Goal: Task Accomplishment & Management: Manage account settings

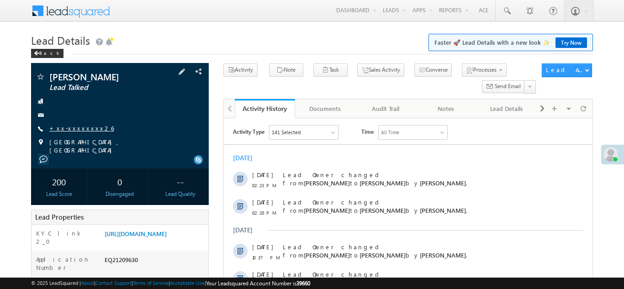
click at [77, 129] on link "+xx-xxxxxxxx26" at bounding box center [81, 128] width 64 height 8
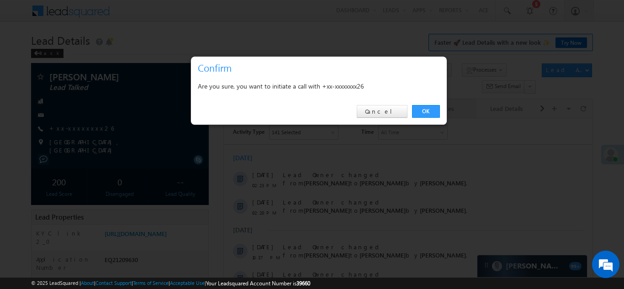
click at [424, 107] on link "OK" at bounding box center [426, 111] width 28 height 13
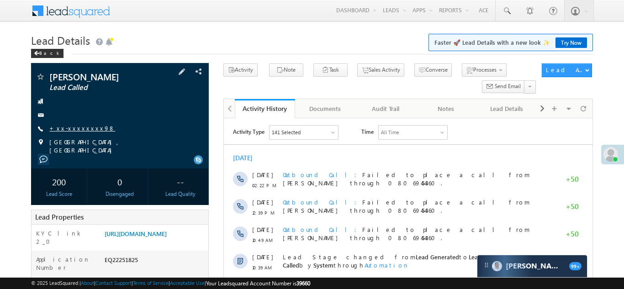
click at [69, 126] on link "+xx-xxxxxxxx98" at bounding box center [82, 128] width 66 height 8
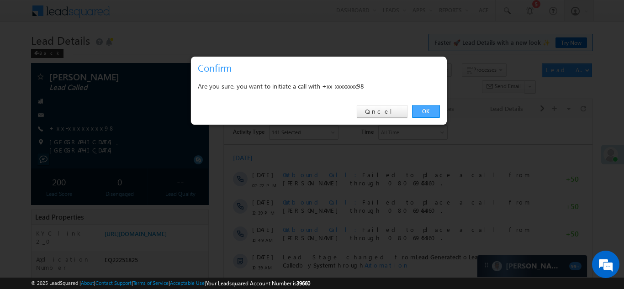
click at [423, 110] on link "OK" at bounding box center [426, 111] width 28 height 13
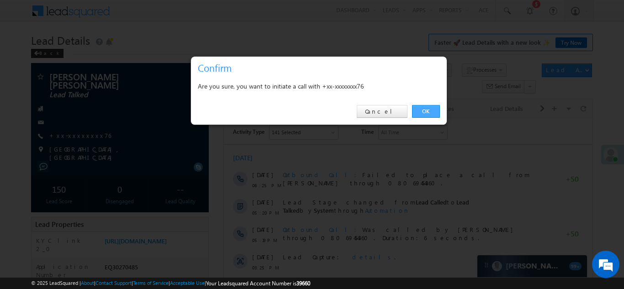
click at [423, 110] on link "OK" at bounding box center [426, 111] width 28 height 13
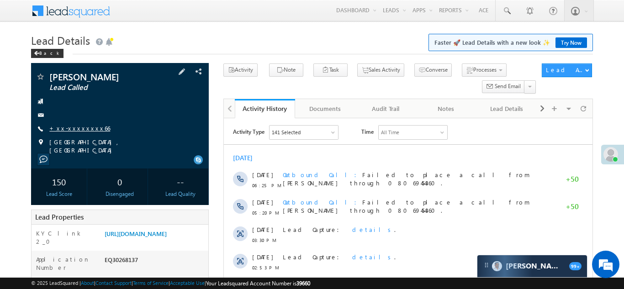
click at [73, 128] on link "+xx-xxxxxxxx66" at bounding box center [79, 128] width 61 height 8
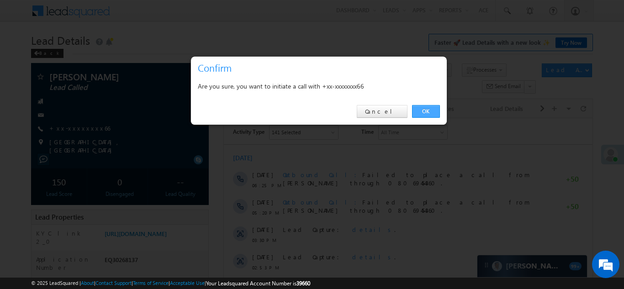
click at [424, 110] on link "OK" at bounding box center [426, 111] width 28 height 13
click at [424, 112] on link "OK" at bounding box center [426, 111] width 28 height 13
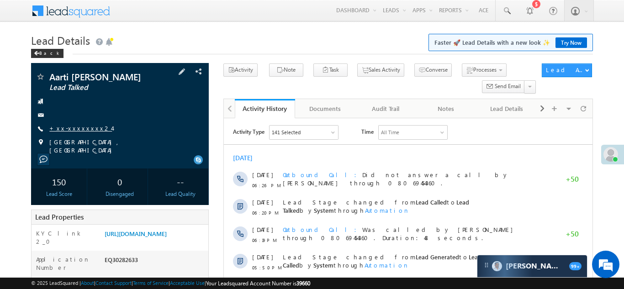
click at [72, 127] on link "+xx-xxxxxxxx24" at bounding box center [80, 128] width 63 height 8
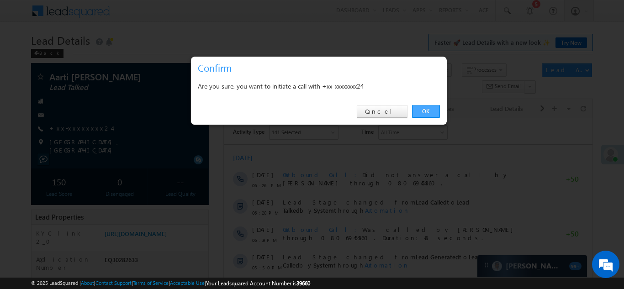
click at [423, 111] on link "OK" at bounding box center [426, 111] width 28 height 13
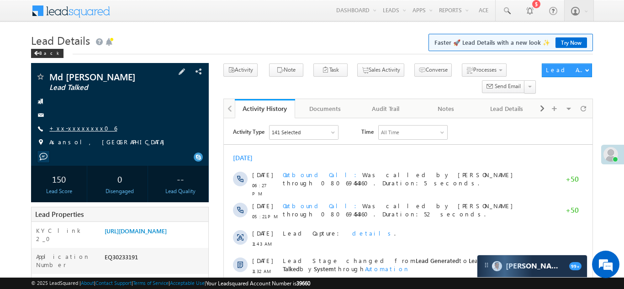
click at [72, 129] on link "+xx-xxxxxxxx06" at bounding box center [83, 128] width 68 height 8
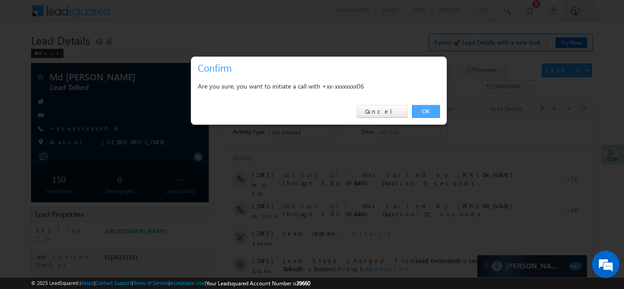
click at [423, 110] on link "OK" at bounding box center [426, 111] width 28 height 13
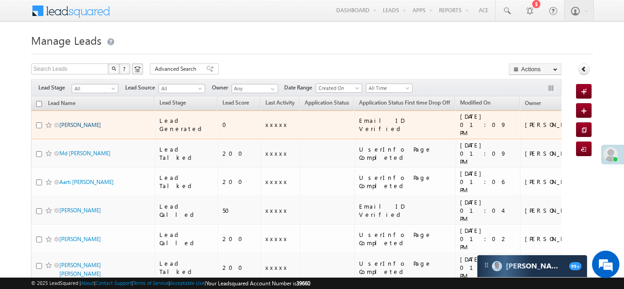
click at [72, 122] on link "[PERSON_NAME]" at bounding box center [80, 125] width 42 height 7
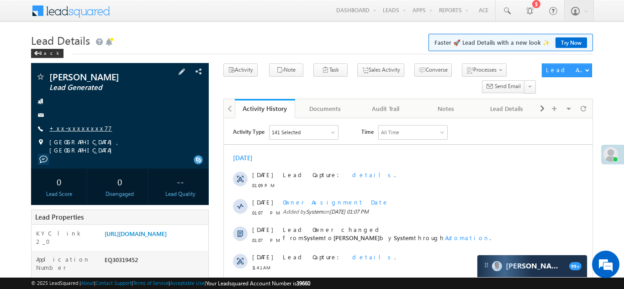
click at [72, 129] on link "+xx-xxxxxxxx77" at bounding box center [80, 128] width 63 height 8
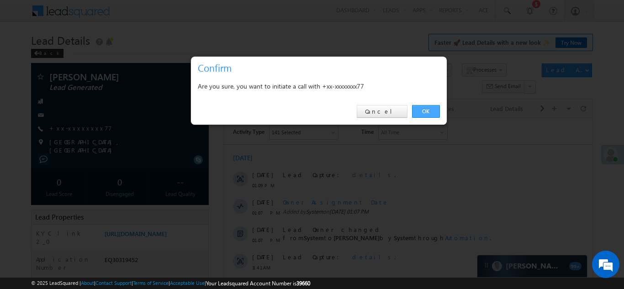
click at [423, 109] on link "OK" at bounding box center [426, 111] width 28 height 13
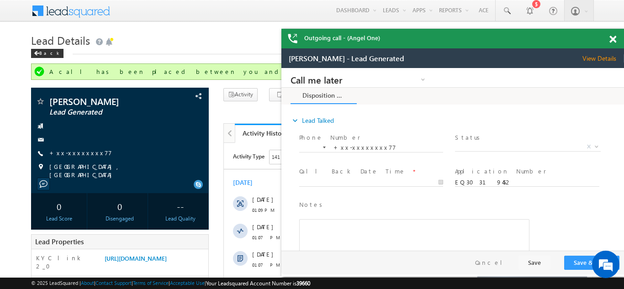
click at [613, 36] on div "Outgoing call - (Angel One)" at bounding box center [453, 39] width 343 height 20
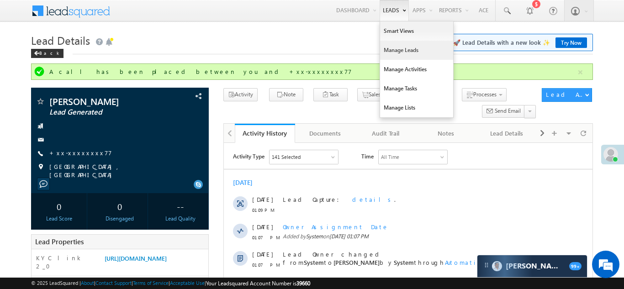
click at [387, 50] on link "Manage Leads" at bounding box center [416, 50] width 73 height 19
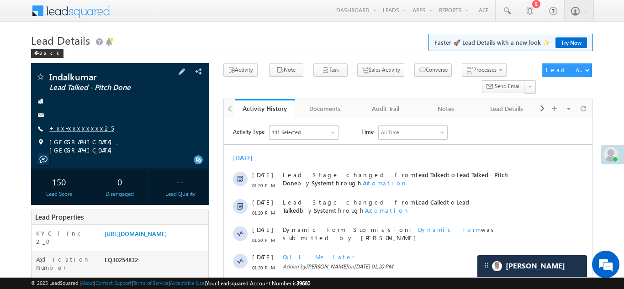
click at [72, 128] on link "+xx-xxxxxxxx25" at bounding box center [81, 128] width 64 height 8
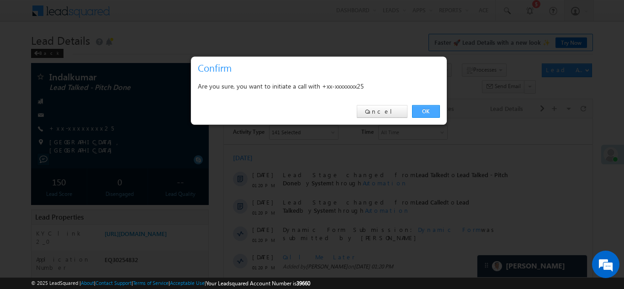
click at [428, 110] on link "OK" at bounding box center [426, 111] width 28 height 13
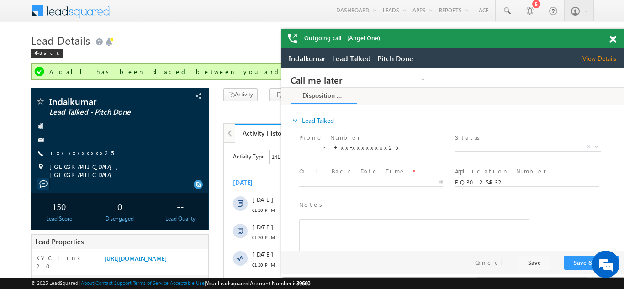
click at [610, 38] on span at bounding box center [613, 40] width 7 height 8
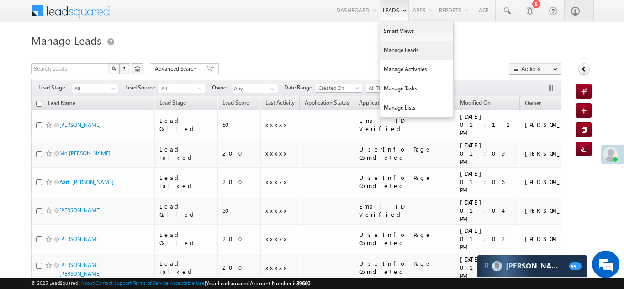
click at [386, 49] on link "Manage Leads" at bounding box center [416, 50] width 73 height 19
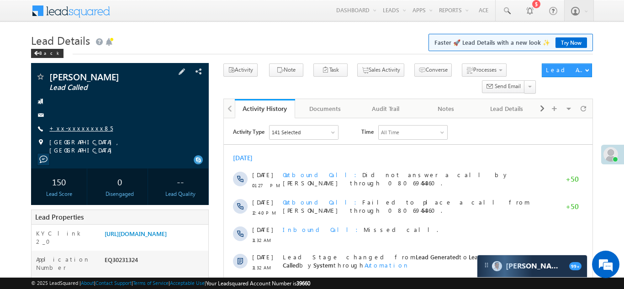
click at [72, 126] on link "+xx-xxxxxxxx85" at bounding box center [81, 128] width 64 height 8
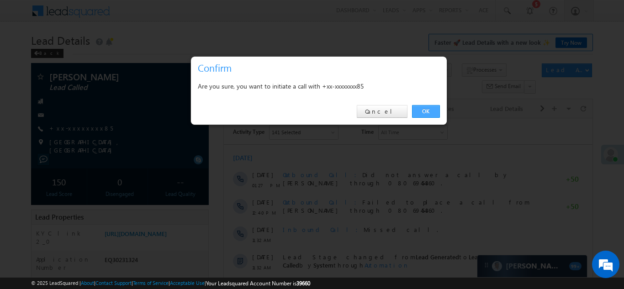
click at [424, 112] on link "OK" at bounding box center [426, 111] width 28 height 13
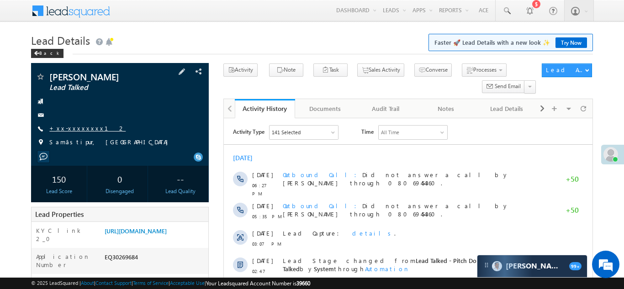
click at [75, 128] on link "+xx-xxxxxxxx12" at bounding box center [87, 128] width 76 height 8
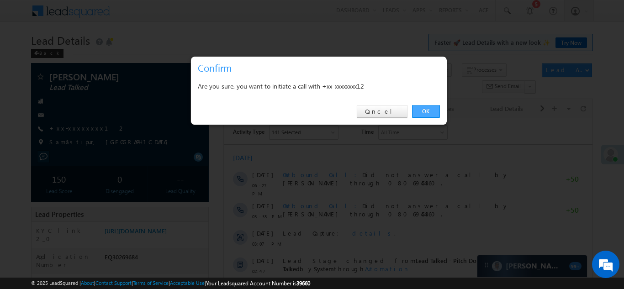
click at [426, 109] on link "OK" at bounding box center [426, 111] width 28 height 13
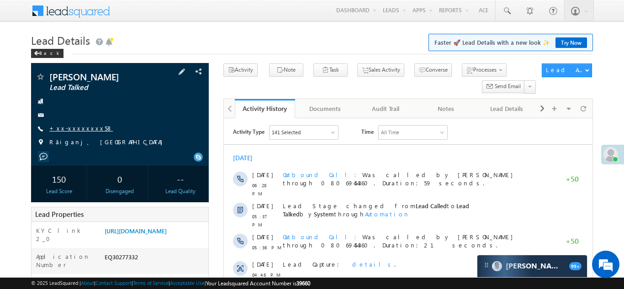
click at [74, 128] on link "+xx-xxxxxxxx58" at bounding box center [81, 128] width 64 height 8
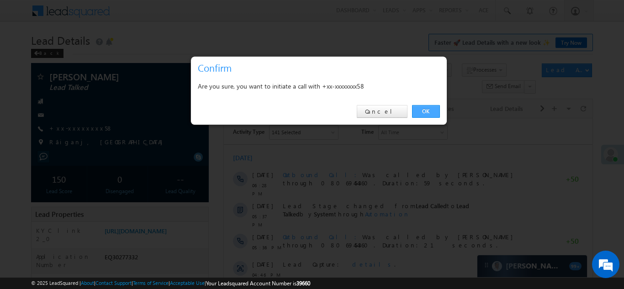
click at [420, 111] on link "OK" at bounding box center [426, 111] width 28 height 13
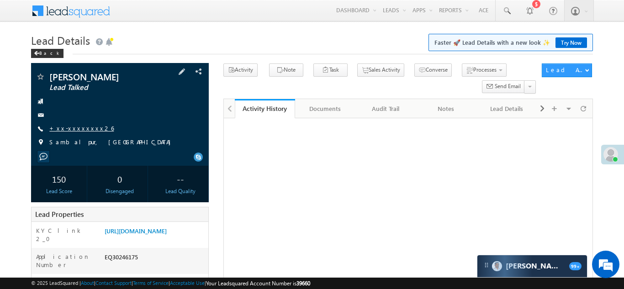
click at [73, 130] on link "+xx-xxxxxxxx26" at bounding box center [81, 128] width 64 height 8
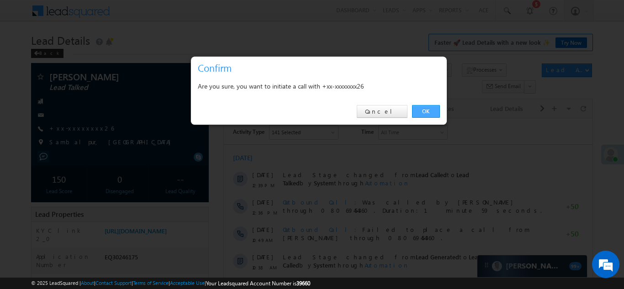
click at [426, 110] on link "OK" at bounding box center [426, 111] width 28 height 13
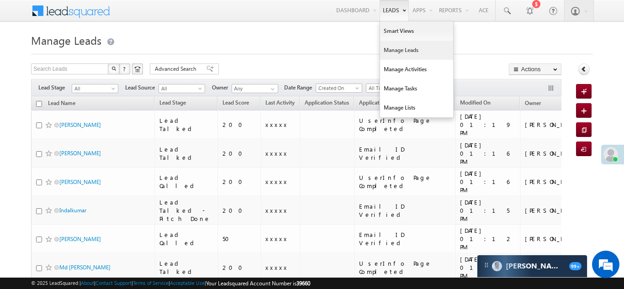
click at [386, 53] on link "Manage Leads" at bounding box center [416, 50] width 73 height 19
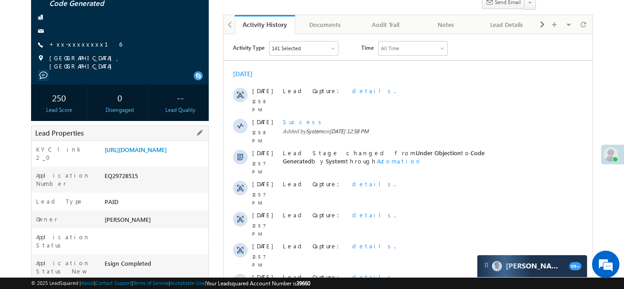
scroll to position [79, 0]
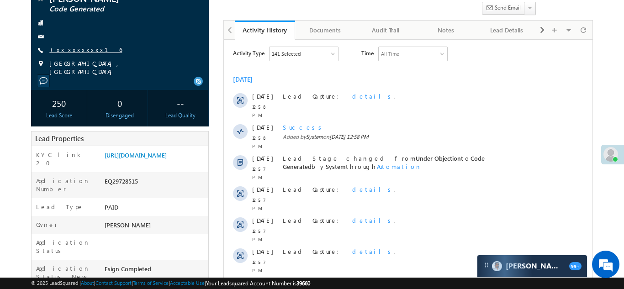
click at [73, 46] on div "Umapati mahato Code Generated +xx-xxxxxxxx16" at bounding box center [120, 35] width 169 height 82
click at [74, 47] on link "+xx-xxxxxxxx16" at bounding box center [85, 50] width 73 height 8
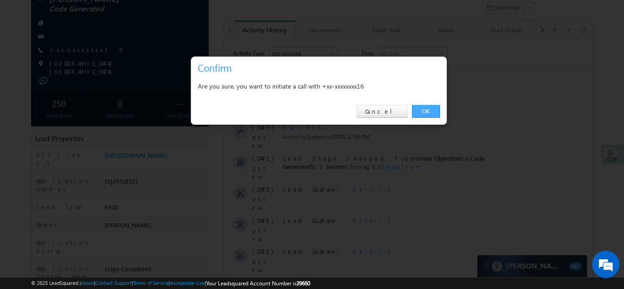
click at [421, 111] on link "OK" at bounding box center [426, 111] width 28 height 13
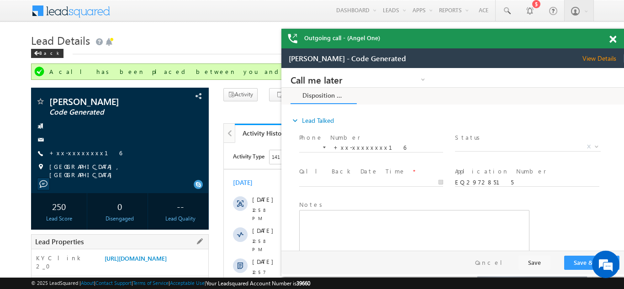
scroll to position [0, 0]
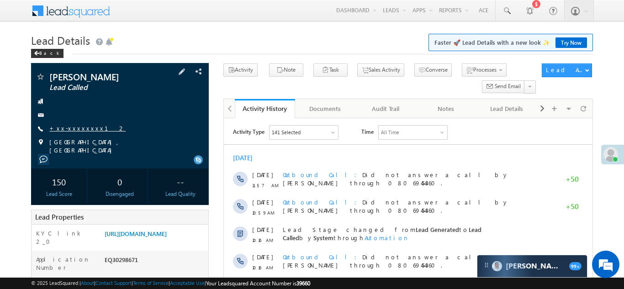
click at [68, 129] on link "+xx-xxxxxxxx12" at bounding box center [87, 128] width 76 height 8
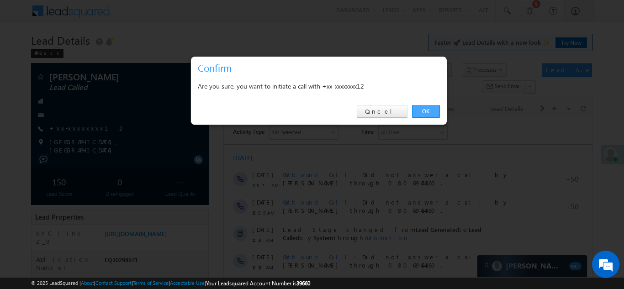
click at [426, 110] on link "OK" at bounding box center [426, 111] width 28 height 13
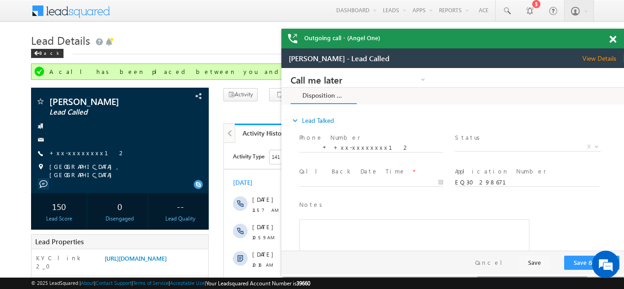
click at [614, 38] on span at bounding box center [613, 40] width 7 height 8
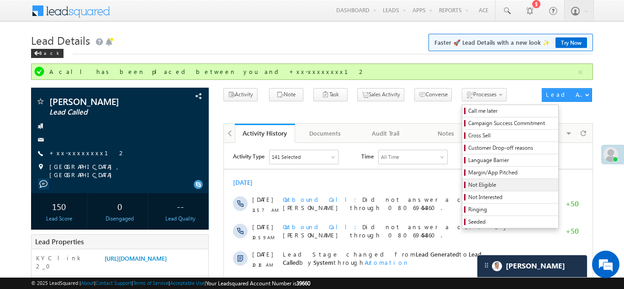
click at [469, 188] on span "Not Eligible" at bounding box center [512, 185] width 87 height 8
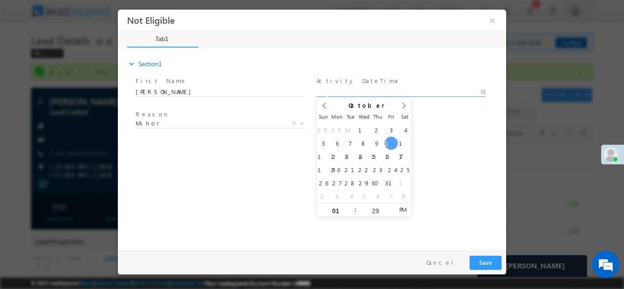
type input "10/10/25 1:29 PM"
click at [371, 93] on input "10/10/25 1:29 PM" at bounding box center [401, 91] width 169 height 9
click at [443, 184] on div "expand_more Section1 First Name *" at bounding box center [315, 147] width 384 height 197
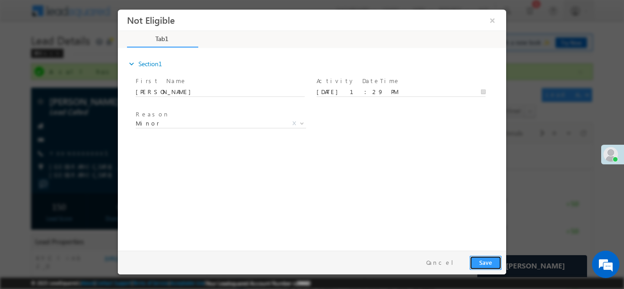
click at [487, 261] on button "Save" at bounding box center [486, 263] width 32 height 14
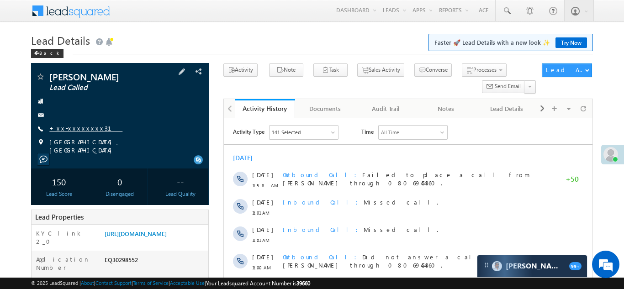
click at [64, 127] on link "+xx-xxxxxxxx31" at bounding box center [85, 128] width 73 height 8
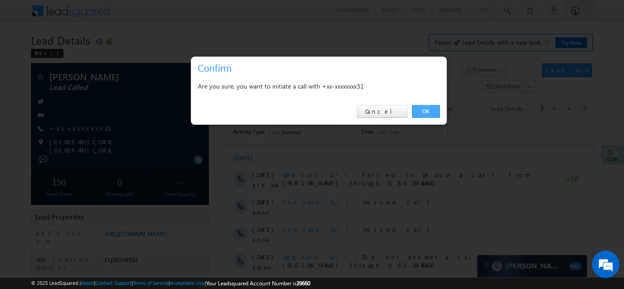
click at [426, 110] on link "OK" at bounding box center [426, 111] width 28 height 13
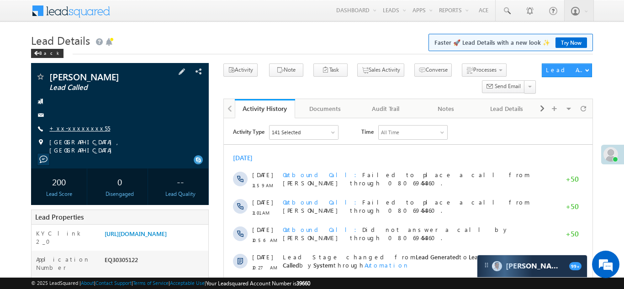
click at [69, 127] on link "+xx-xxxxxxxx55" at bounding box center [79, 128] width 61 height 8
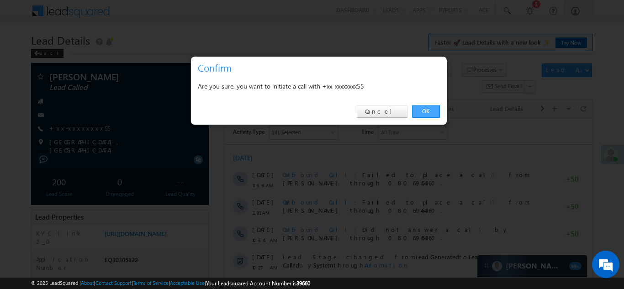
click at [429, 109] on link "OK" at bounding box center [426, 111] width 28 height 13
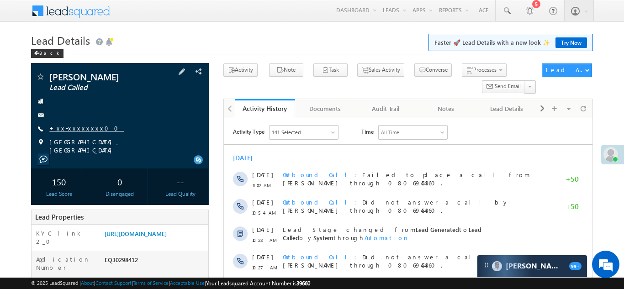
click at [70, 129] on link "+xx-xxxxxxxx00" at bounding box center [86, 128] width 75 height 8
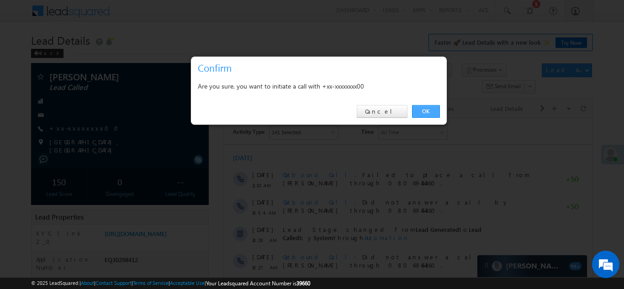
click at [422, 109] on link "OK" at bounding box center [426, 111] width 28 height 13
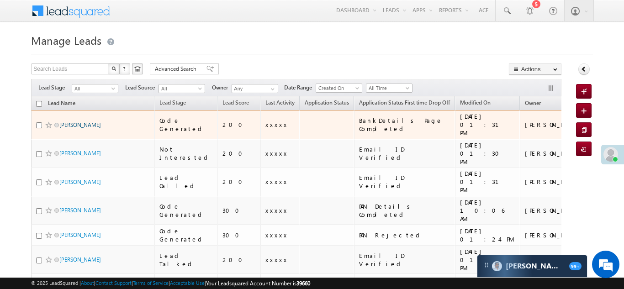
click at [66, 122] on link "Sanjay Ray" at bounding box center [80, 125] width 42 height 7
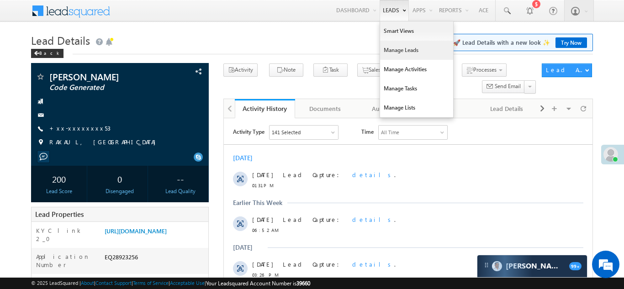
click at [397, 49] on link "Manage Leads" at bounding box center [416, 50] width 73 height 19
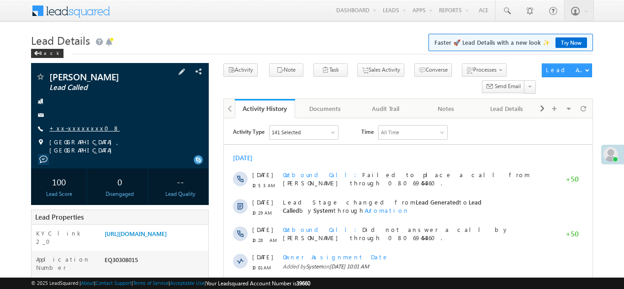
click at [76, 127] on link "+xx-xxxxxxxx08" at bounding box center [84, 128] width 70 height 8
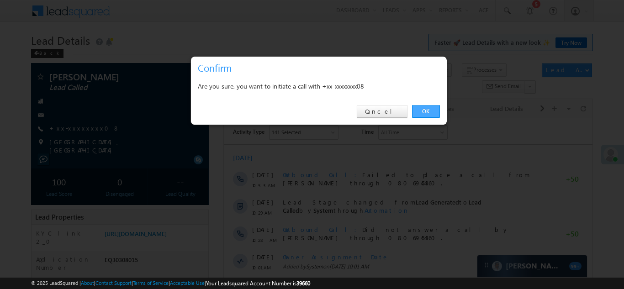
click at [425, 112] on link "OK" at bounding box center [426, 111] width 28 height 13
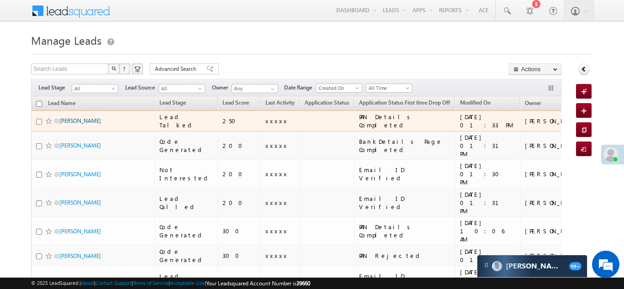
click at [84, 123] on link "[PERSON_NAME]" at bounding box center [80, 120] width 42 height 7
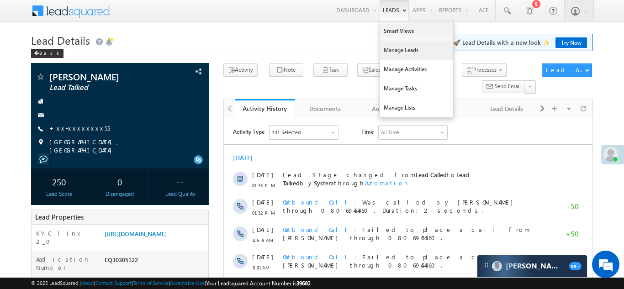
click at [394, 53] on link "Manage Leads" at bounding box center [416, 50] width 73 height 19
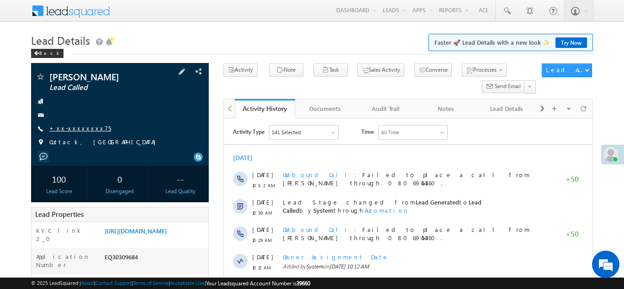
click at [72, 127] on link "+xx-xxxxxxxx75" at bounding box center [80, 128] width 62 height 8
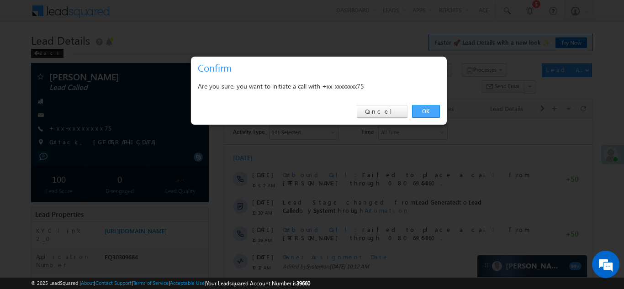
click at [430, 111] on link "OK" at bounding box center [426, 111] width 28 height 13
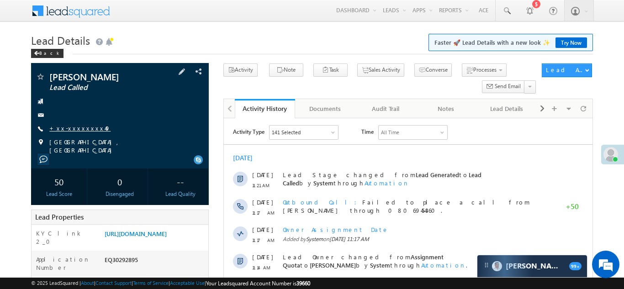
click at [76, 130] on link "+xx-xxxxxxxx49" at bounding box center [79, 128] width 61 height 8
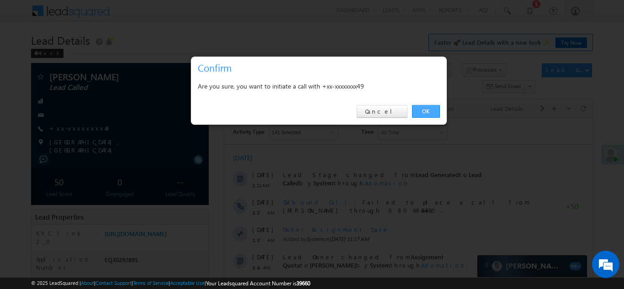
click at [421, 111] on link "OK" at bounding box center [426, 111] width 28 height 13
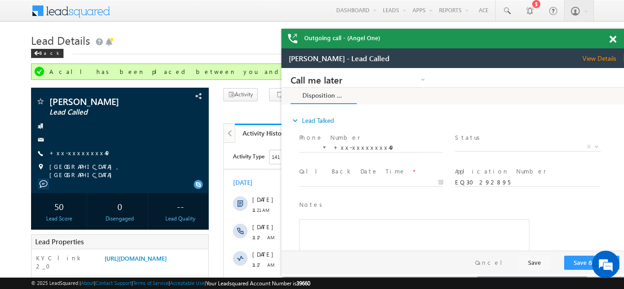
click at [613, 39] on span at bounding box center [613, 40] width 7 height 8
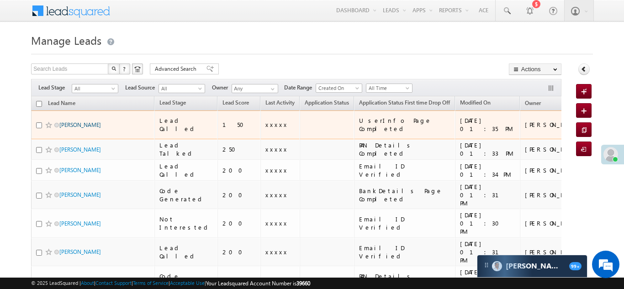
click at [79, 122] on link "[PERSON_NAME]" at bounding box center [80, 125] width 42 height 7
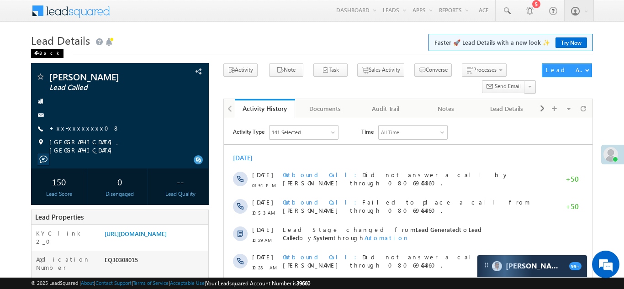
click at [43, 54] on div "Back" at bounding box center [47, 53] width 32 height 9
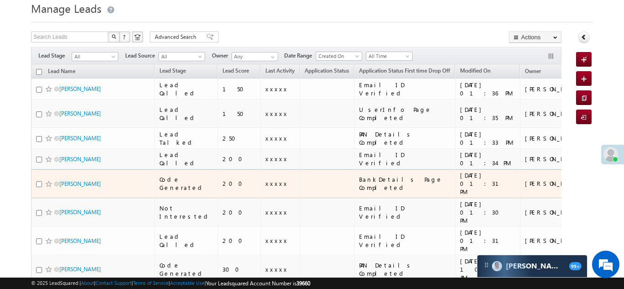
scroll to position [5, 0]
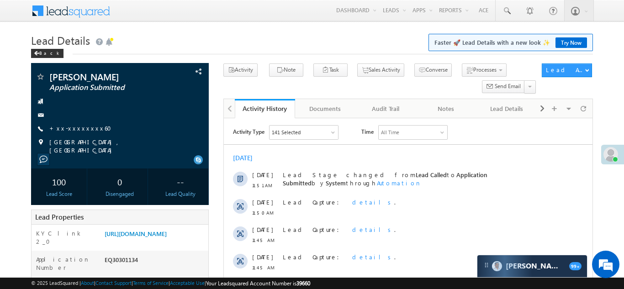
scroll to position [80, 0]
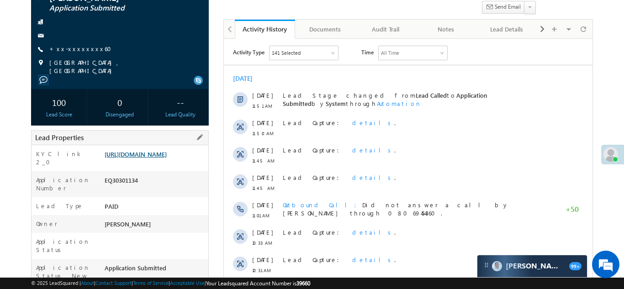
click at [153, 154] on link "https://angelbroking1-pk3em7sa.customui-test.leadsquared.com?leadId=e6bb4ae7-d4…" at bounding box center [136, 154] width 62 height 8
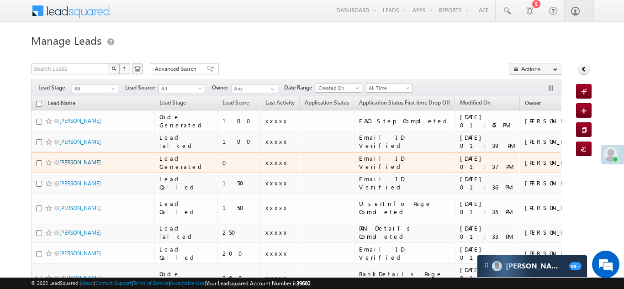
click at [70, 162] on link "[PERSON_NAME]" at bounding box center [80, 162] width 42 height 7
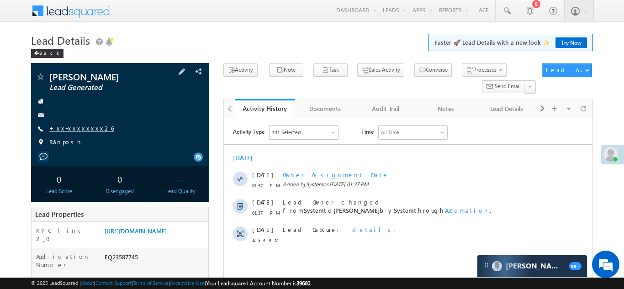
click at [75, 128] on link "+xx-xxxxxxxx26" at bounding box center [81, 128] width 64 height 8
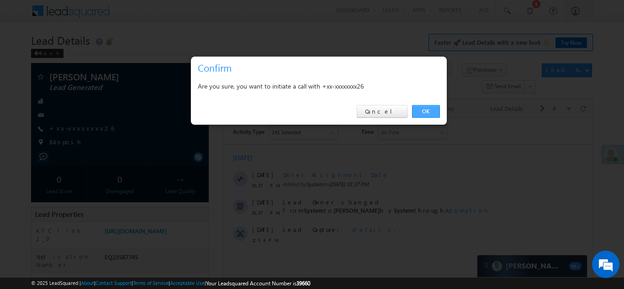
click at [423, 110] on link "OK" at bounding box center [426, 111] width 28 height 13
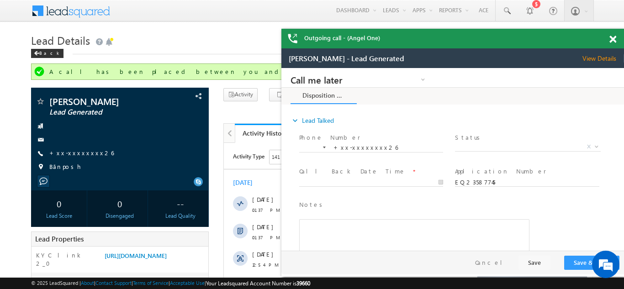
click at [118, 166] on div "Bānposh" at bounding box center [120, 167] width 169 height 9
click at [613, 38] on span at bounding box center [613, 40] width 7 height 8
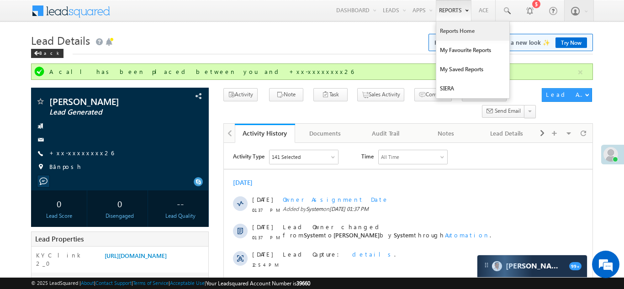
click at [452, 36] on link "Reports Home" at bounding box center [473, 30] width 73 height 19
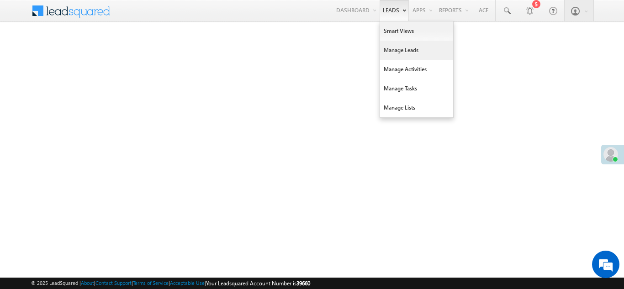
click at [394, 49] on link "Manage Leads" at bounding box center [416, 50] width 73 height 19
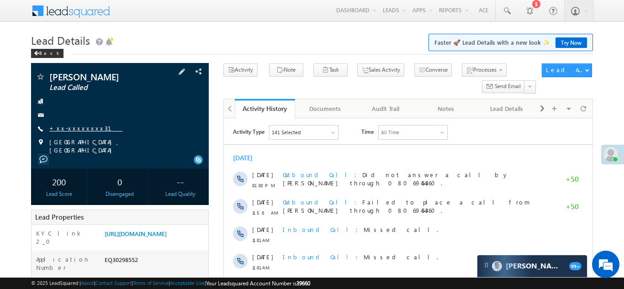
click at [73, 126] on link "+xx-xxxxxxxx31" at bounding box center [85, 128] width 73 height 8
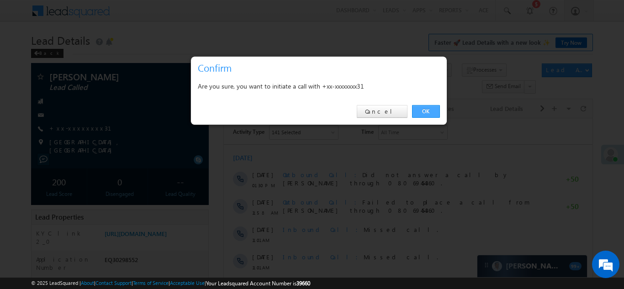
click at [425, 112] on link "OK" at bounding box center [426, 111] width 28 height 13
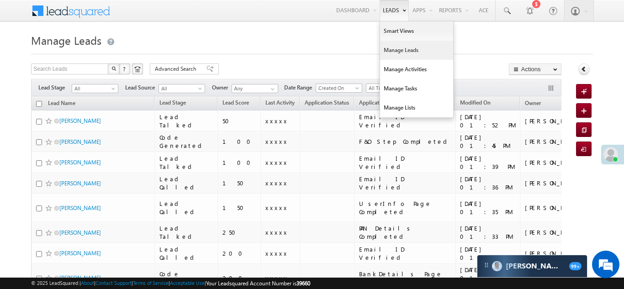
click at [390, 51] on link "Manage Leads" at bounding box center [416, 50] width 73 height 19
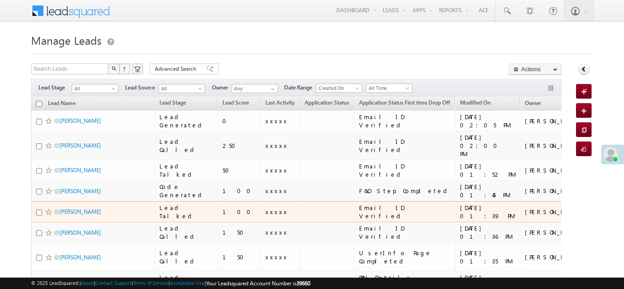
click at [266, 208] on div "xxxxx" at bounding box center [281, 212] width 30 height 8
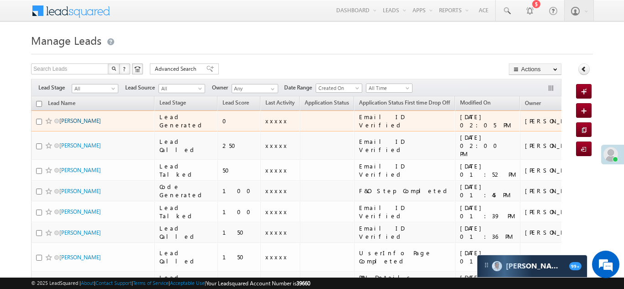
click at [74, 119] on link "[PERSON_NAME]" at bounding box center [80, 120] width 42 height 7
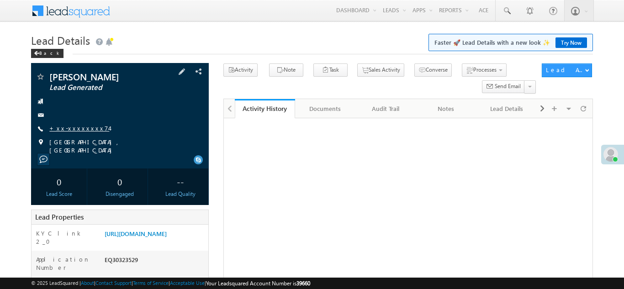
click at [77, 129] on link "+xx-xxxxxxxx74" at bounding box center [79, 128] width 60 height 8
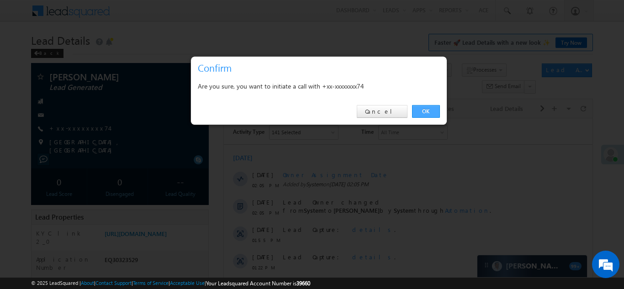
click at [425, 108] on link "OK" at bounding box center [426, 111] width 28 height 13
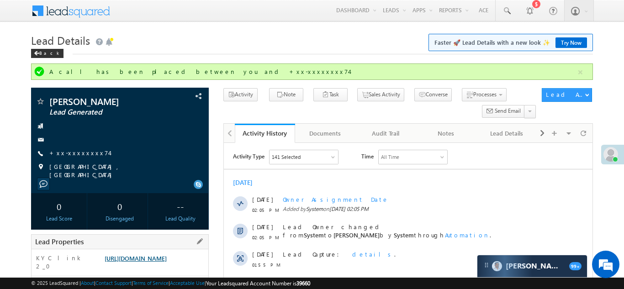
click at [148, 262] on link "https://angelbroking1-pk3em7sa.customui-test.leadsquared.com?leadId=6986deae-6b…" at bounding box center [136, 259] width 62 height 8
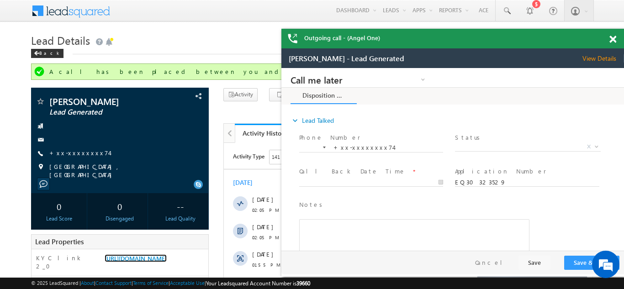
click at [615, 38] on span at bounding box center [613, 40] width 7 height 8
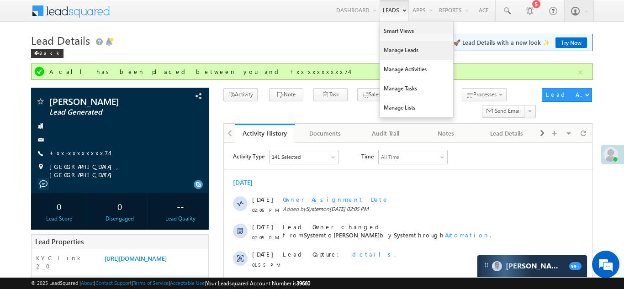
click at [395, 50] on link "Manage Leads" at bounding box center [416, 50] width 73 height 19
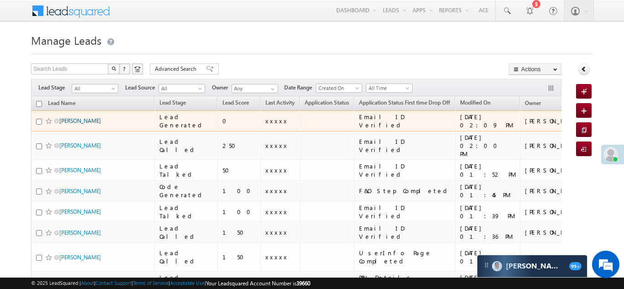
click at [72, 121] on link "[PERSON_NAME]" at bounding box center [80, 120] width 42 height 7
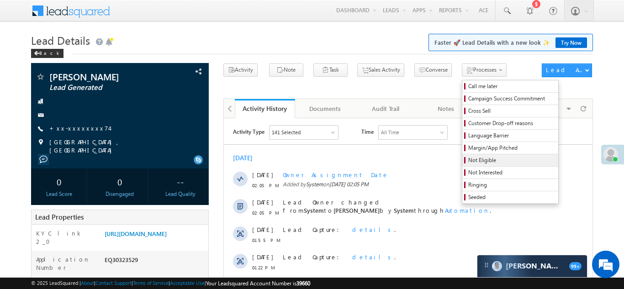
click at [469, 160] on span "Not Eligible" at bounding box center [512, 160] width 87 height 8
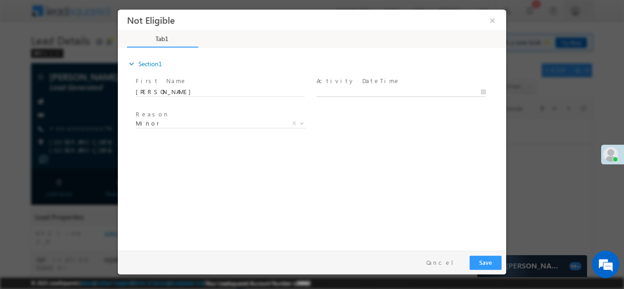
type input "10/10/25 2:11 PM"
click at [338, 93] on body "Not Eligible ×" at bounding box center [312, 127] width 389 height 237
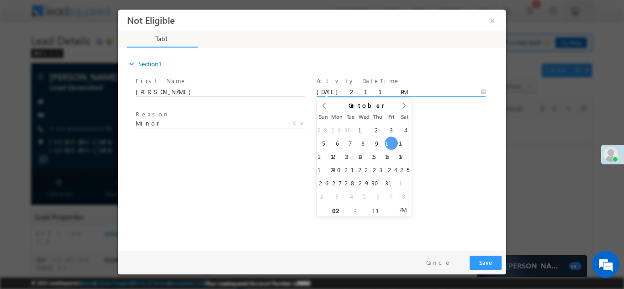
click at [430, 154] on div "expand_more Section1 First Name *" at bounding box center [315, 147] width 384 height 197
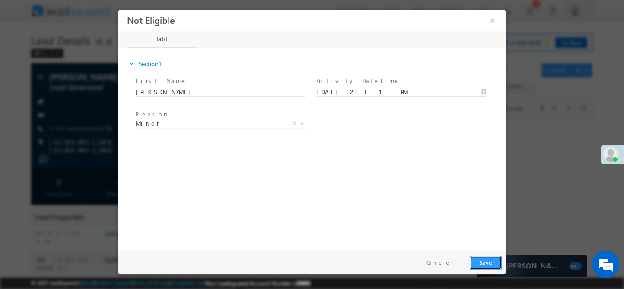
click at [487, 265] on button "Save" at bounding box center [486, 263] width 32 height 14
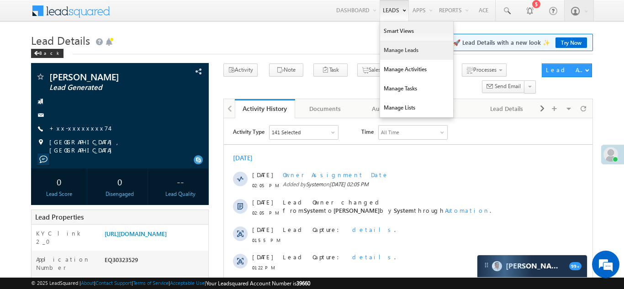
click at [387, 55] on link "Manage Leads" at bounding box center [416, 50] width 73 height 19
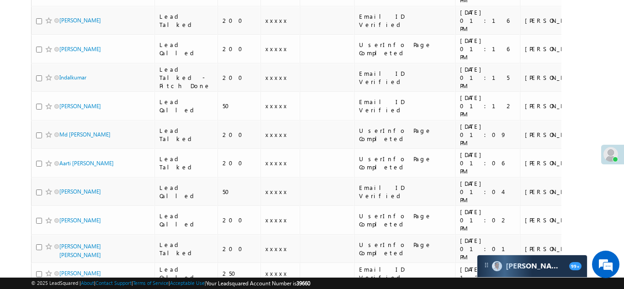
scroll to position [484, 0]
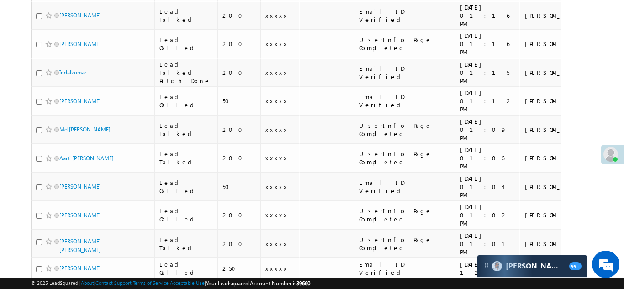
click at [81, 286] on link "[PERSON_NAME]" at bounding box center [80, 289] width 42 height 7
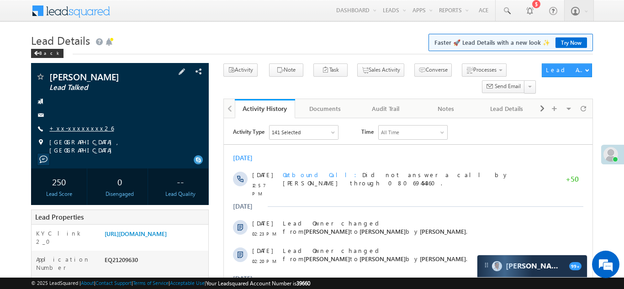
click link "+xx-xxxxxxxx26"
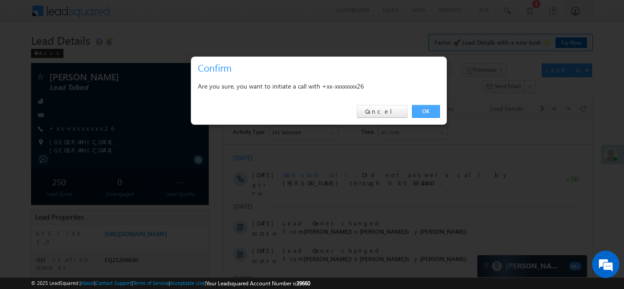
click link "OK"
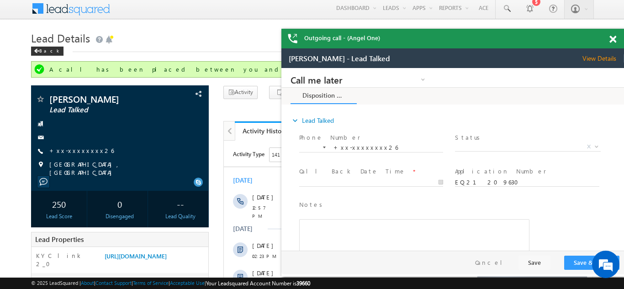
click span
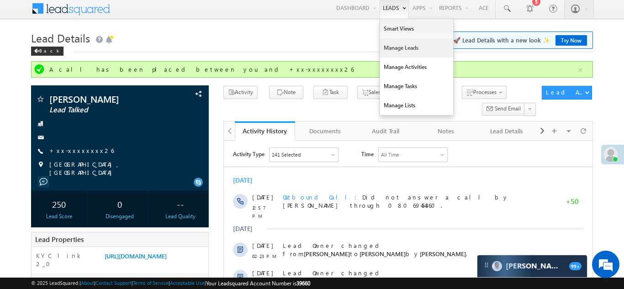
click link "Manage Leads"
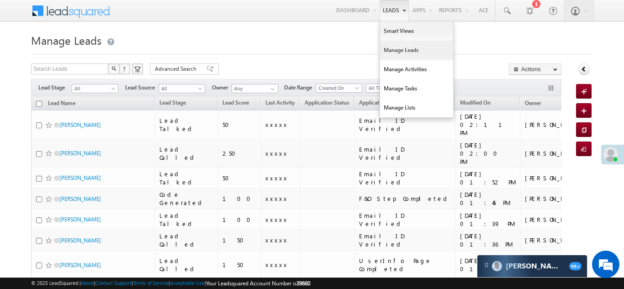
click at [388, 49] on link "Manage Leads" at bounding box center [416, 50] width 73 height 19
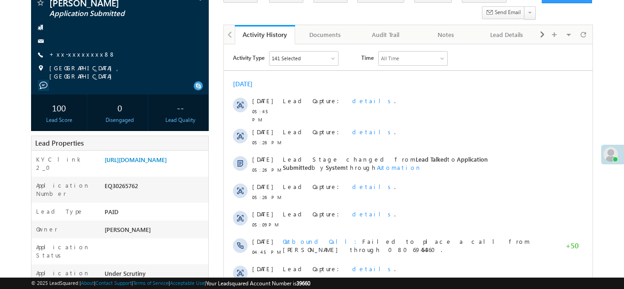
scroll to position [112, 0]
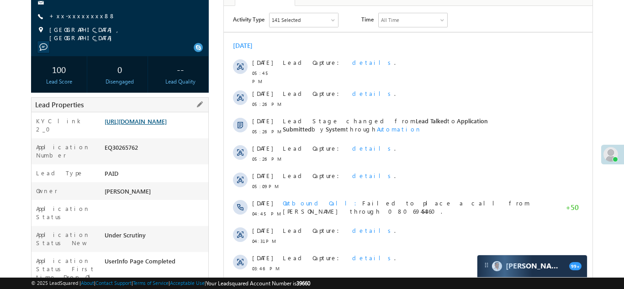
click at [150, 121] on link "[URL][DOMAIN_NAME]" at bounding box center [136, 121] width 62 height 8
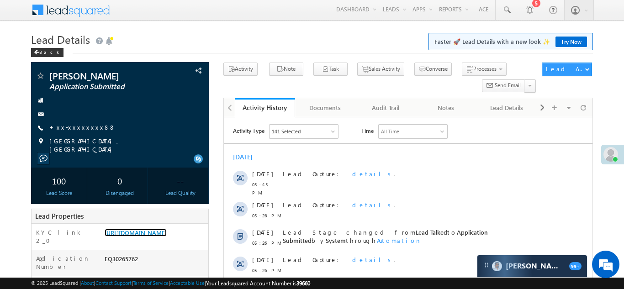
scroll to position [0, 0]
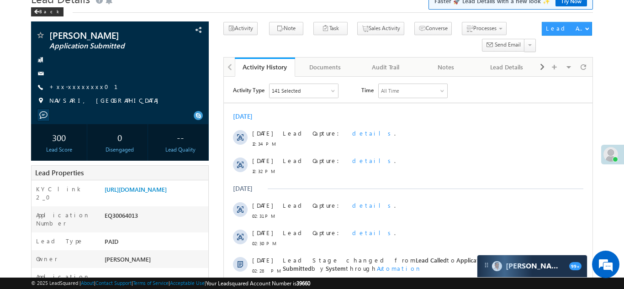
scroll to position [91, 0]
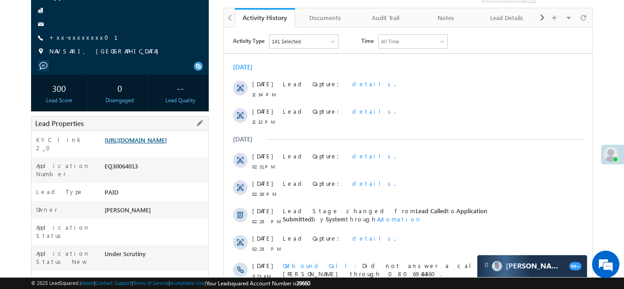
click at [149, 144] on link "https://angelbroking1-pk3em7sa.customui-test.leadsquared.com?leadId=09937877-4e…" at bounding box center [136, 140] width 62 height 8
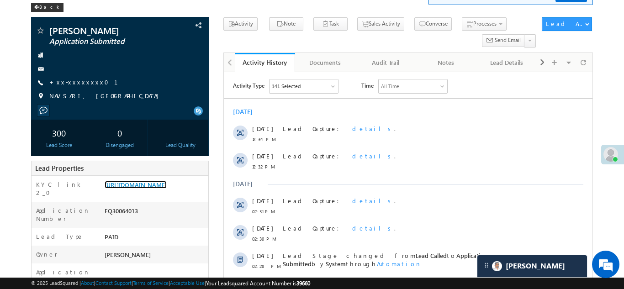
scroll to position [0, 0]
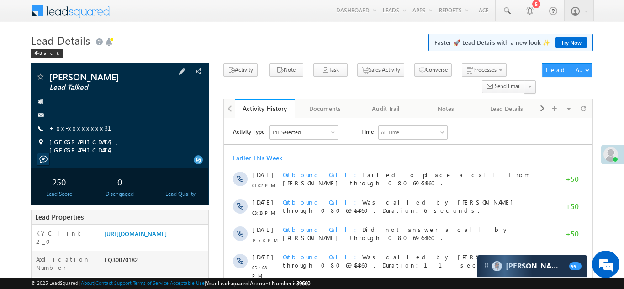
click at [70, 127] on link "+xx-xxxxxxxx31" at bounding box center [85, 128] width 73 height 8
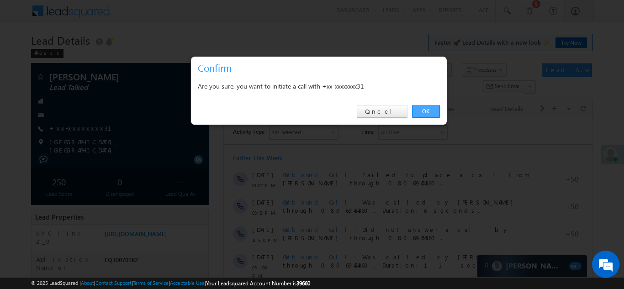
click at [422, 110] on link "OK" at bounding box center [426, 111] width 28 height 13
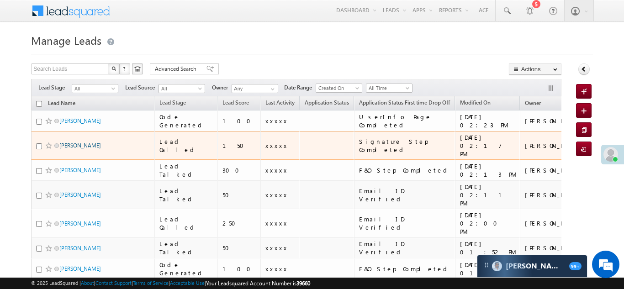
click at [89, 142] on link "[PERSON_NAME]" at bounding box center [80, 145] width 42 height 7
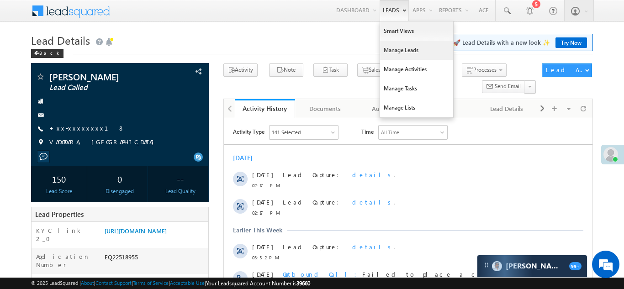
click at [388, 51] on link "Manage Leads" at bounding box center [416, 50] width 73 height 19
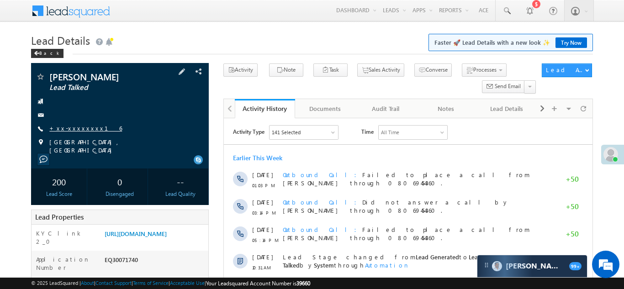
click at [77, 128] on link "+xx-xxxxxxxx16" at bounding box center [85, 128] width 73 height 8
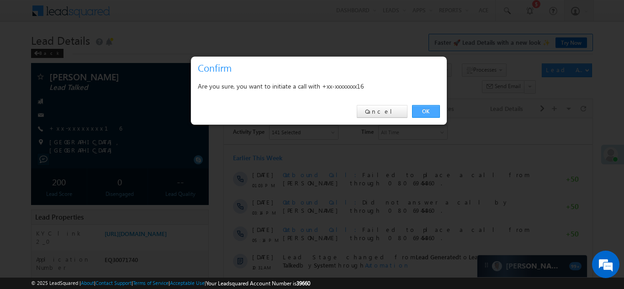
click at [424, 112] on link "OK" at bounding box center [426, 111] width 28 height 13
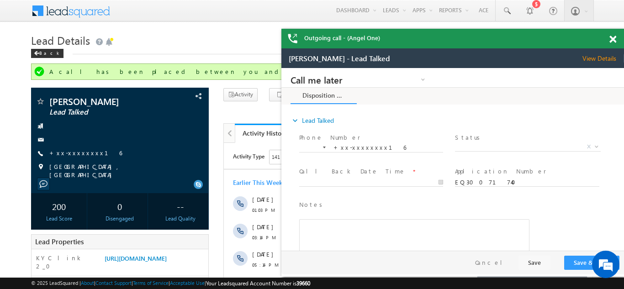
click at [613, 38] on span at bounding box center [613, 40] width 7 height 8
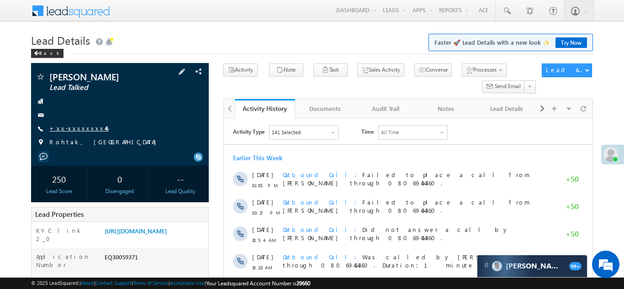
click at [72, 129] on link "+xx-xxxxxxxx46" at bounding box center [78, 128] width 59 height 8
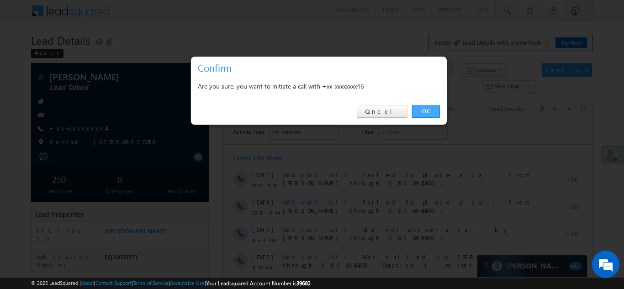
click at [423, 109] on link "OK" at bounding box center [426, 111] width 28 height 13
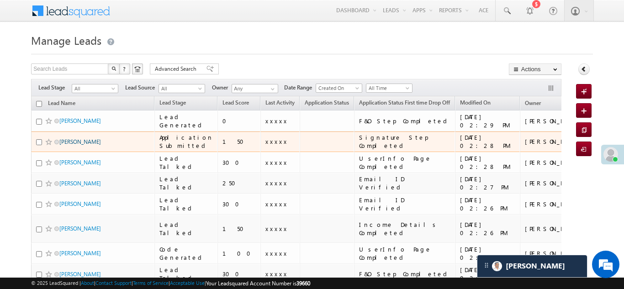
click at [70, 141] on link "Mukesh Motwani" at bounding box center [80, 141] width 42 height 7
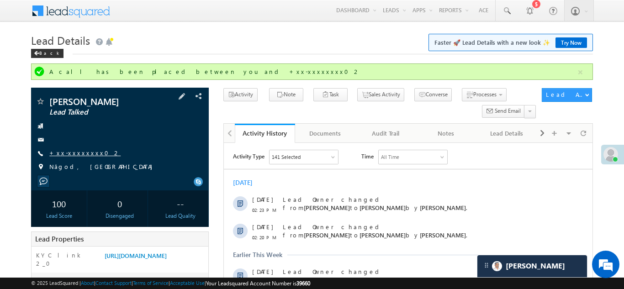
click at [69, 153] on link "+xx-xxxxxxxx02" at bounding box center [84, 153] width 71 height 8
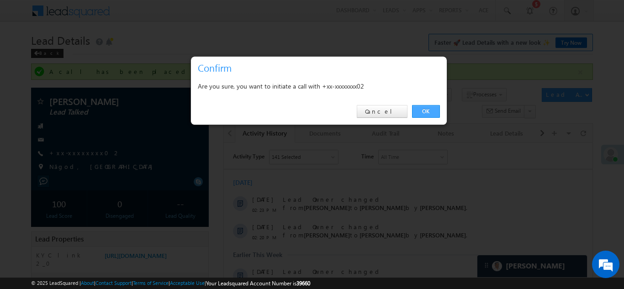
click at [421, 112] on link "OK" at bounding box center [426, 111] width 28 height 13
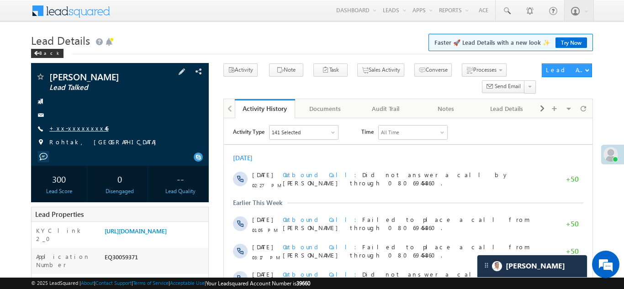
click at [77, 129] on link "+xx-xxxxxxxx46" at bounding box center [78, 128] width 59 height 8
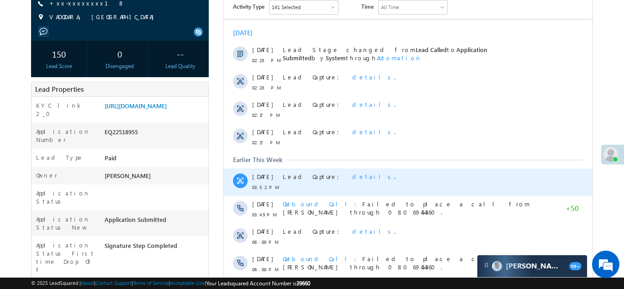
scroll to position [392, 0]
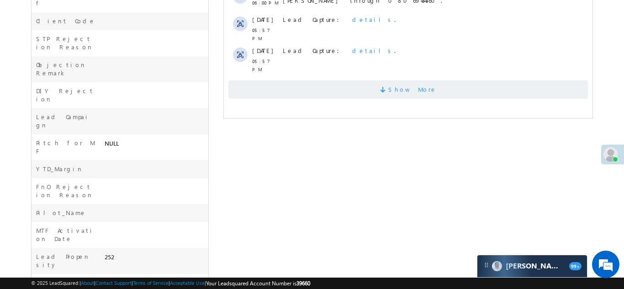
click at [364, 80] on span "Show More" at bounding box center [408, 89] width 360 height 18
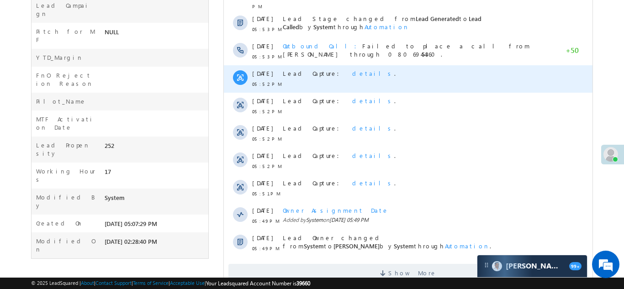
scroll to position [524, 0]
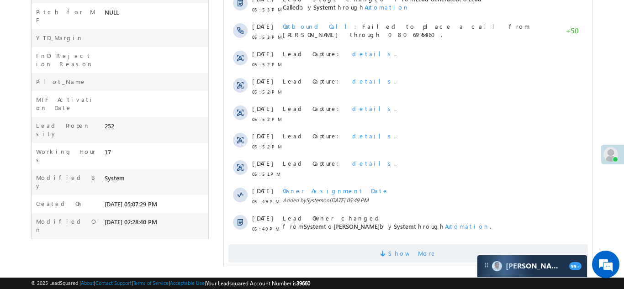
click at [343, 247] on span "Show More" at bounding box center [408, 254] width 360 height 18
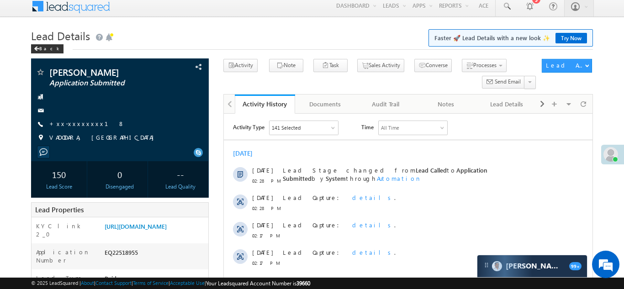
scroll to position [0, 0]
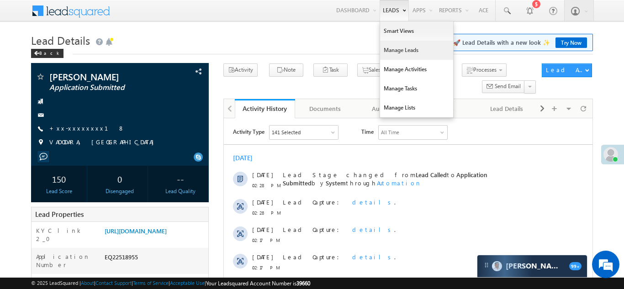
click at [388, 52] on link "Manage Leads" at bounding box center [416, 50] width 73 height 19
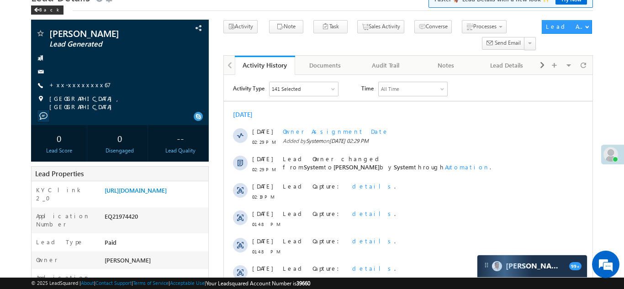
scroll to position [127, 0]
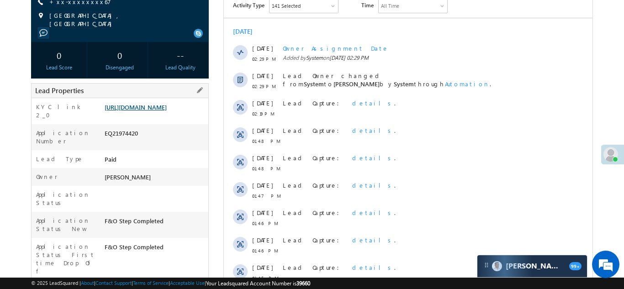
click at [149, 111] on link "https://angelbroking1-pk3em7sa.customui-test.leadsquared.com?leadId=7a9711a4-41…" at bounding box center [136, 107] width 62 height 8
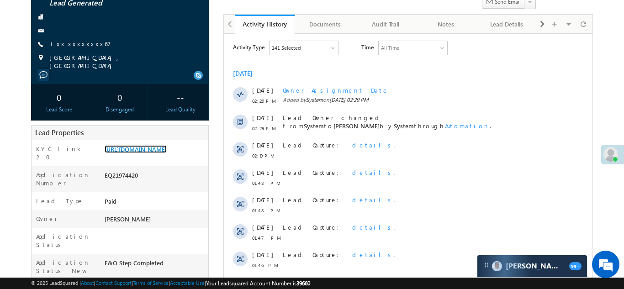
scroll to position [83, 0]
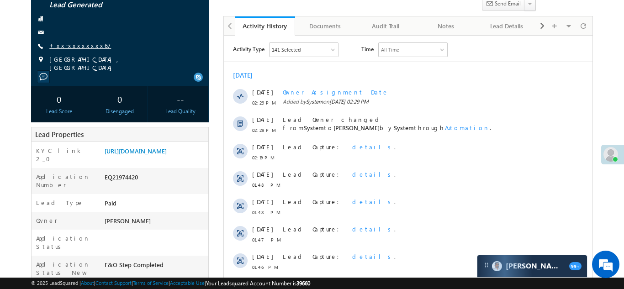
click at [78, 46] on link "+xx-xxxxxxxx67" at bounding box center [80, 46] width 62 height 8
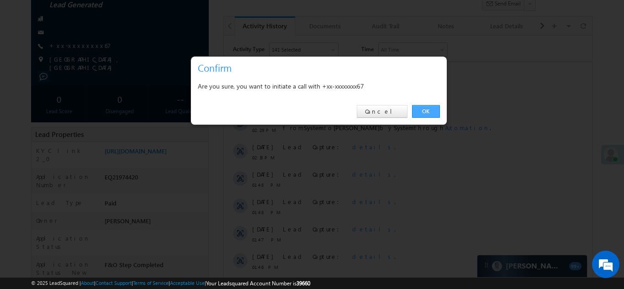
click at [423, 110] on link "OK" at bounding box center [426, 111] width 28 height 13
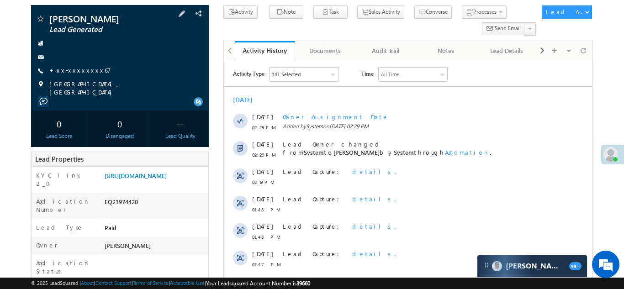
scroll to position [107, 0]
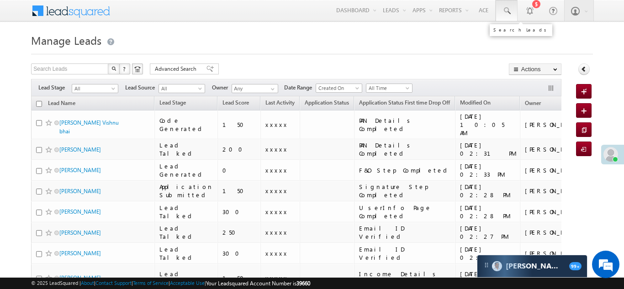
click at [505, 10] on span at bounding box center [506, 10] width 9 height 9
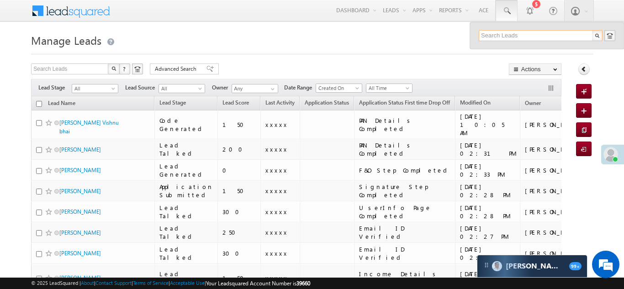
paste input "EQ30033506"
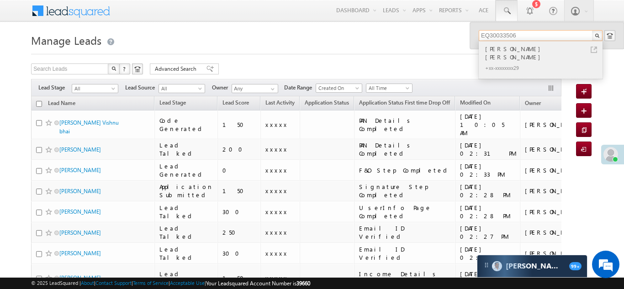
type input "EQ30033506"
click at [504, 62] on div "+xx-xxxxxxxx29" at bounding box center [545, 67] width 123 height 11
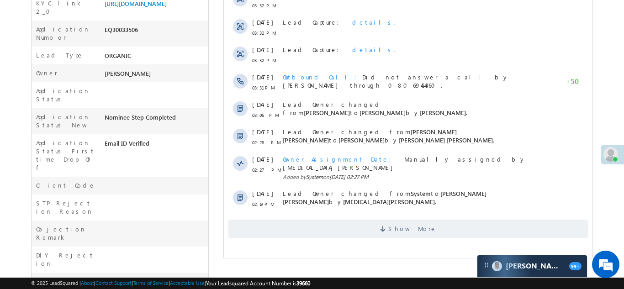
scroll to position [287, 0]
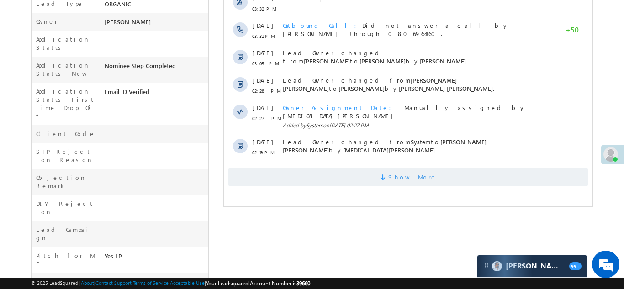
click at [364, 168] on span "Show More" at bounding box center [408, 177] width 360 height 18
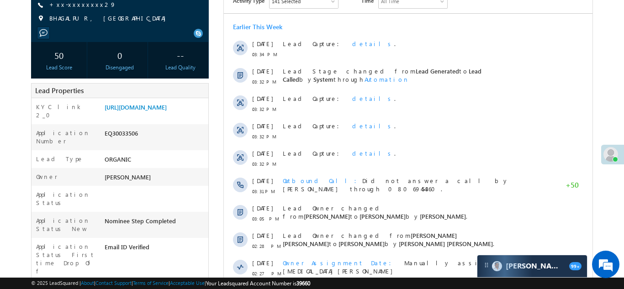
scroll to position [132, 0]
click at [156, 111] on link "https://angelbroking1-pk3em7sa.customui-test.leadsquared.com?leadId=ec7aa7fe-7c…" at bounding box center [136, 107] width 62 height 8
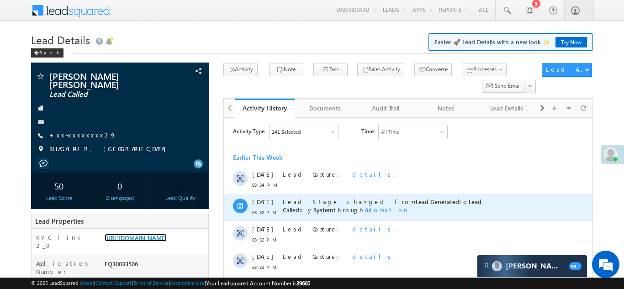
scroll to position [0, 0]
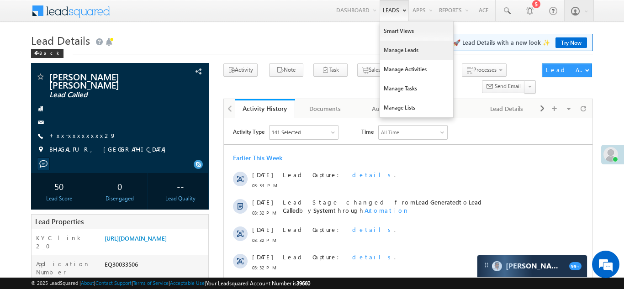
click at [389, 53] on link "Manage Leads" at bounding box center [416, 50] width 73 height 19
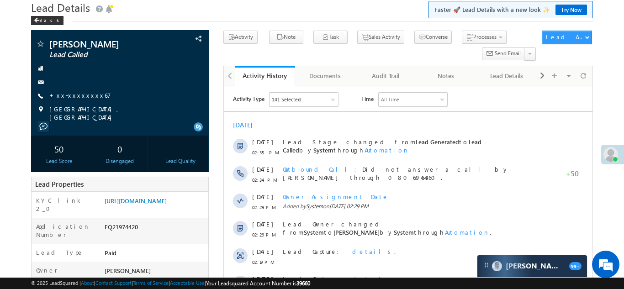
scroll to position [86, 0]
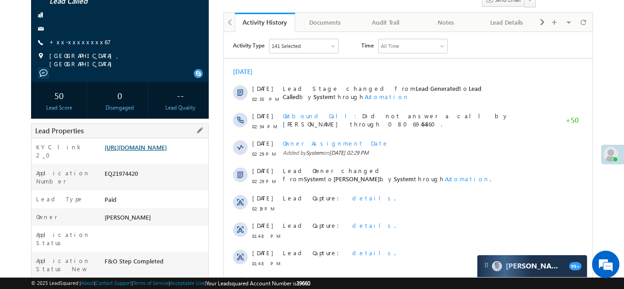
click at [155, 148] on link "[URL][DOMAIN_NAME]" at bounding box center [136, 148] width 62 height 8
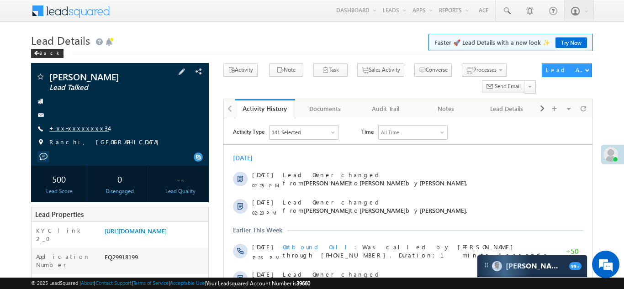
click at [79, 128] on link "+xx-xxxxxxxx34" at bounding box center [78, 128] width 59 height 8
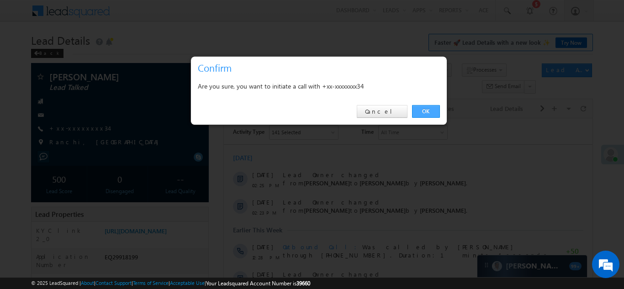
click at [428, 109] on link "OK" at bounding box center [426, 111] width 28 height 13
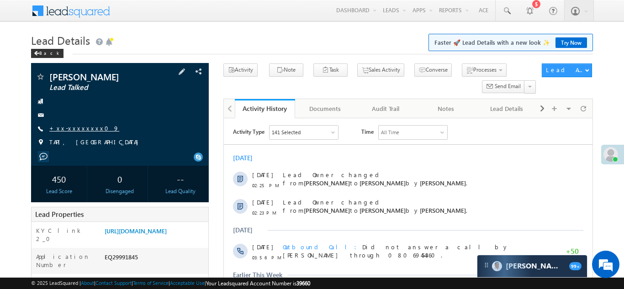
click at [73, 128] on link "+xx-xxxxxxxx09" at bounding box center [84, 128] width 70 height 8
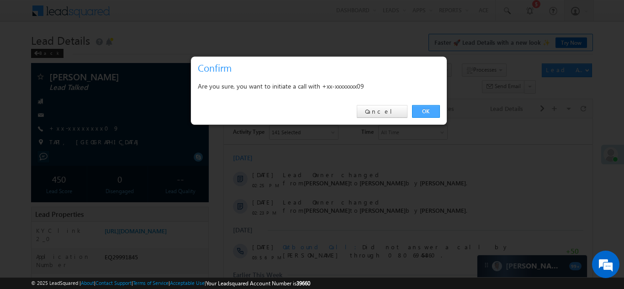
click at [425, 110] on link "OK" at bounding box center [426, 111] width 28 height 13
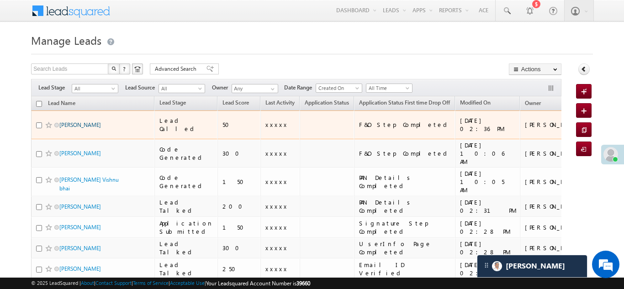
click at [78, 122] on link "[PERSON_NAME]" at bounding box center [80, 125] width 42 height 7
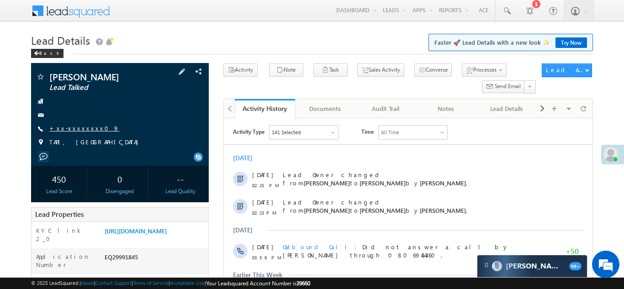
click at [67, 125] on link "+xx-xxxxxxxx09" at bounding box center [84, 128] width 70 height 8
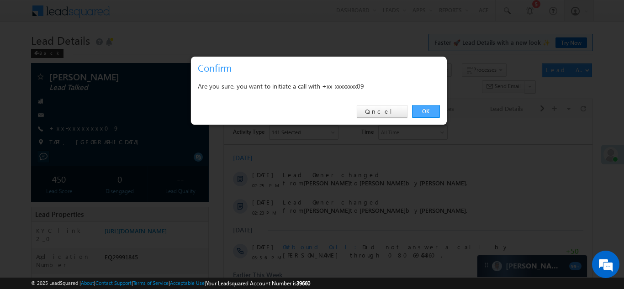
click at [423, 110] on link "OK" at bounding box center [426, 111] width 28 height 13
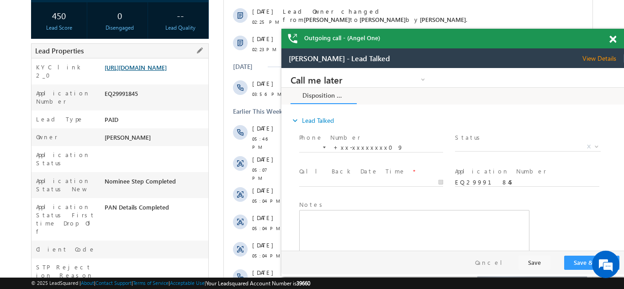
click at [154, 69] on link "https://angelbroking1-pk3em7sa.customui-test.leadsquared.com?leadId=10bec086-22…" at bounding box center [136, 68] width 62 height 8
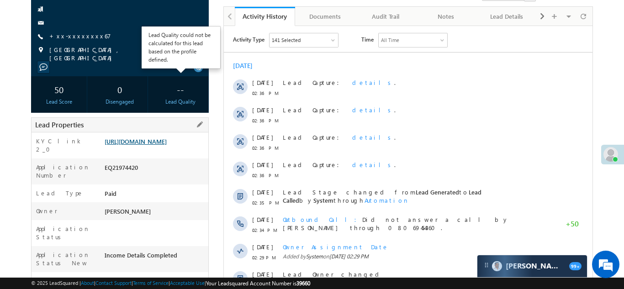
scroll to position [101, 0]
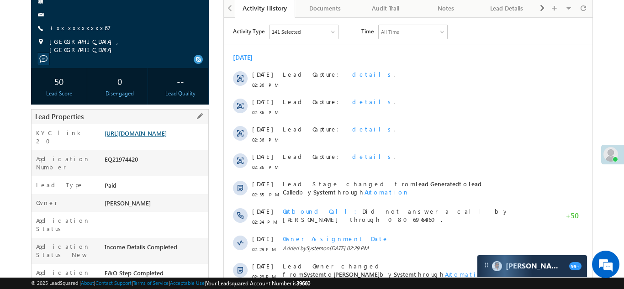
click at [151, 137] on link "[URL][DOMAIN_NAME]" at bounding box center [136, 133] width 62 height 8
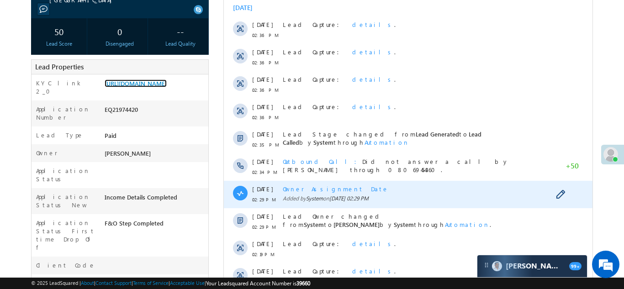
scroll to position [285, 0]
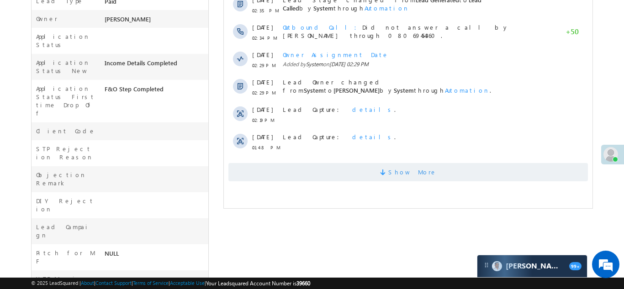
click at [387, 167] on span "Show More" at bounding box center [408, 172] width 360 height 18
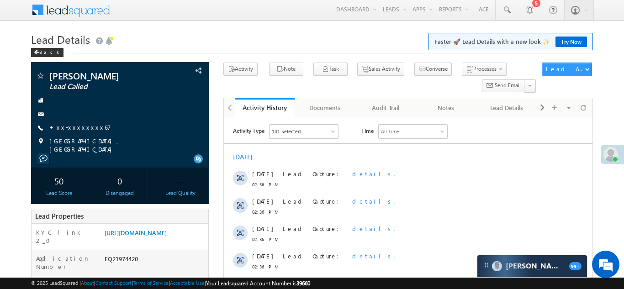
scroll to position [0, 0]
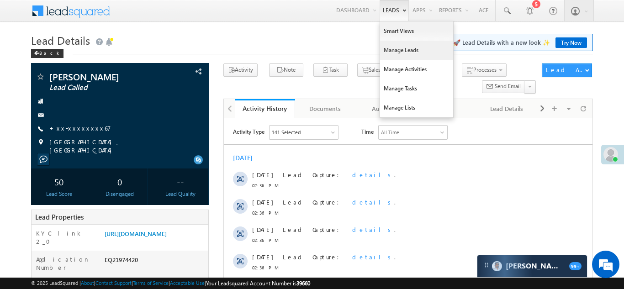
click at [387, 53] on link "Manage Leads" at bounding box center [416, 50] width 73 height 19
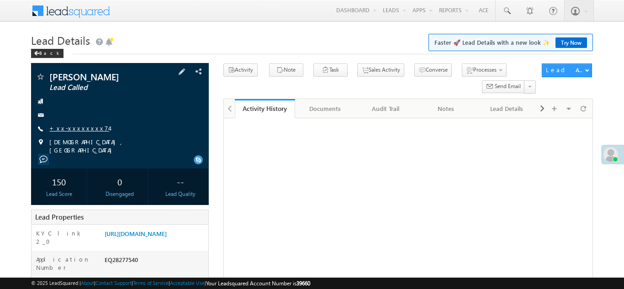
click at [69, 128] on link "+xx-xxxxxxxx74" at bounding box center [79, 128] width 60 height 8
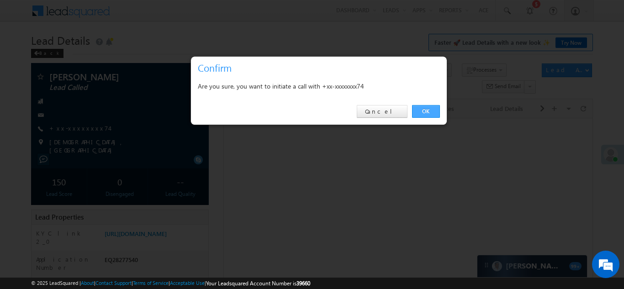
click at [423, 110] on link "OK" at bounding box center [426, 111] width 28 height 13
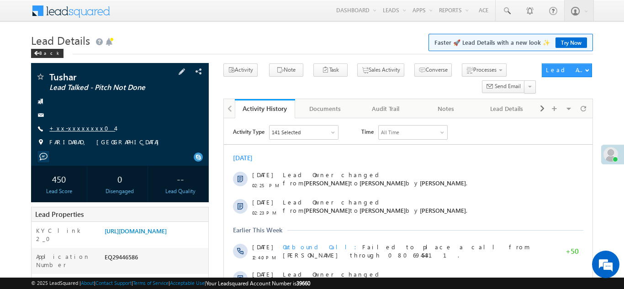
click at [76, 127] on link "+xx-xxxxxxxx04" at bounding box center [82, 128] width 66 height 8
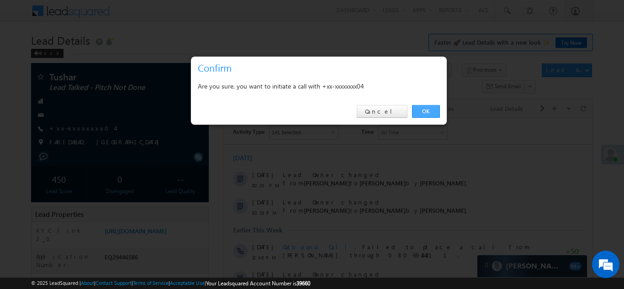
click at [423, 109] on link "OK" at bounding box center [426, 111] width 28 height 13
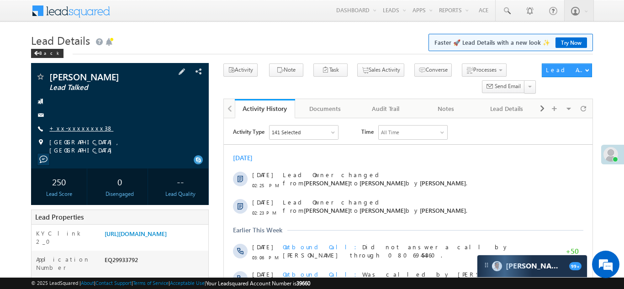
click at [70, 126] on link "+xx-xxxxxxxx38" at bounding box center [81, 128] width 64 height 8
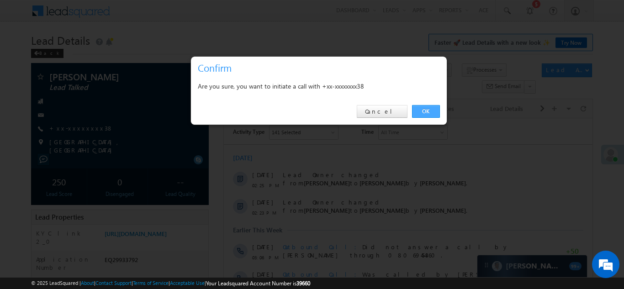
click at [423, 111] on link "OK" at bounding box center [426, 111] width 28 height 13
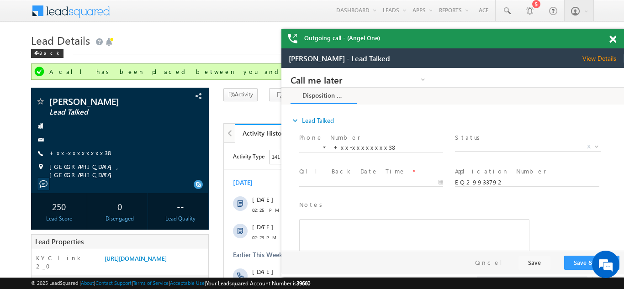
click at [613, 38] on span at bounding box center [613, 40] width 7 height 8
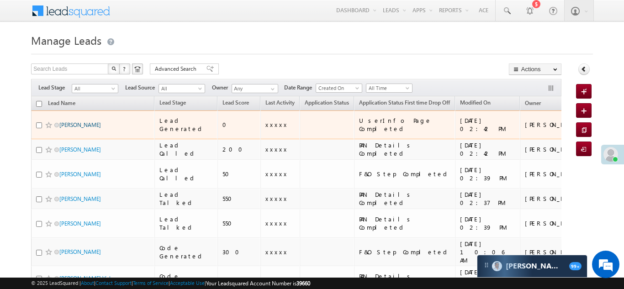
click at [66, 122] on link "[PERSON_NAME]" at bounding box center [80, 125] width 42 height 7
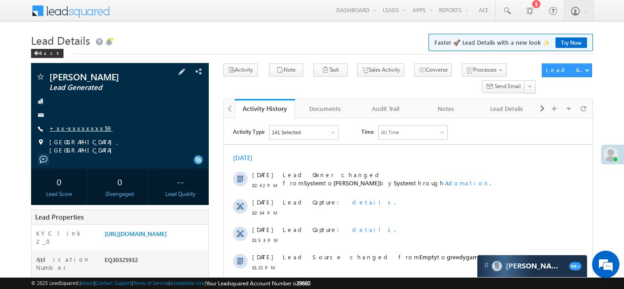
click at [72, 127] on link "+xx-xxxxxxxx59" at bounding box center [80, 128] width 63 height 8
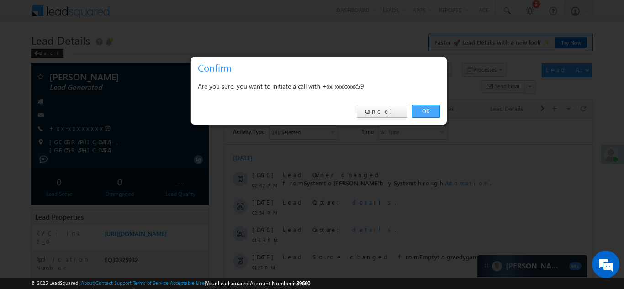
click at [422, 108] on link "OK" at bounding box center [426, 111] width 28 height 13
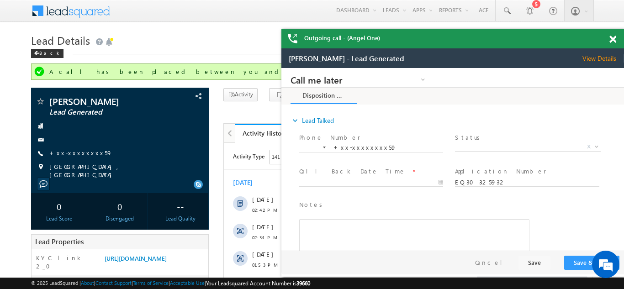
click at [614, 39] on span at bounding box center [613, 40] width 7 height 8
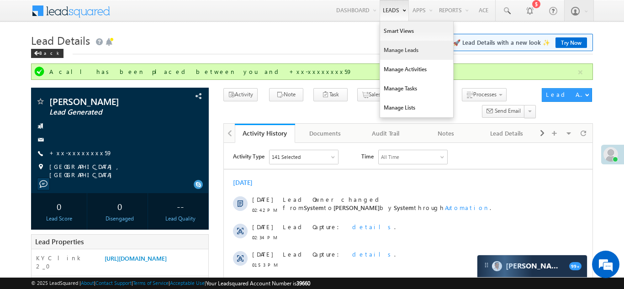
click at [394, 54] on link "Manage Leads" at bounding box center [416, 50] width 73 height 19
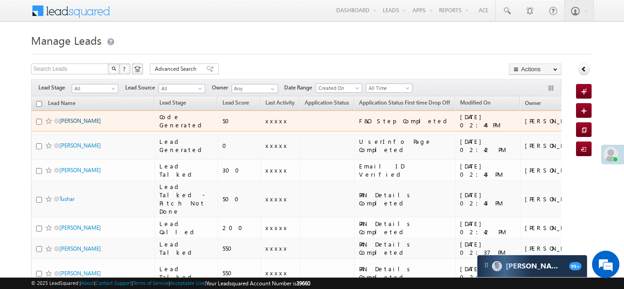
click at [63, 120] on link "[PERSON_NAME]" at bounding box center [80, 120] width 42 height 7
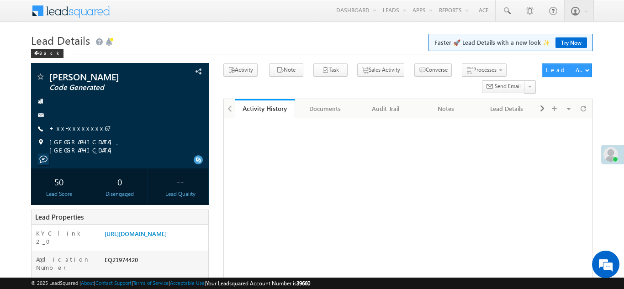
click at [64, 128] on link "+xx-xxxxxxxx67" at bounding box center [80, 128] width 62 height 8
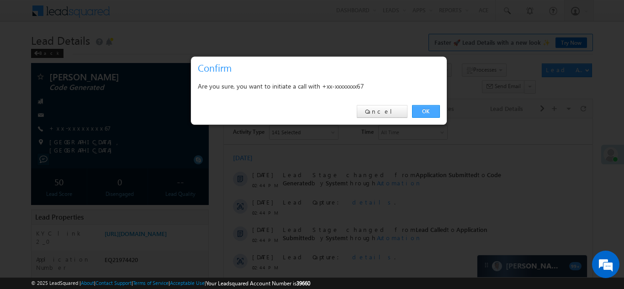
click at [426, 111] on link "OK" at bounding box center [426, 111] width 28 height 13
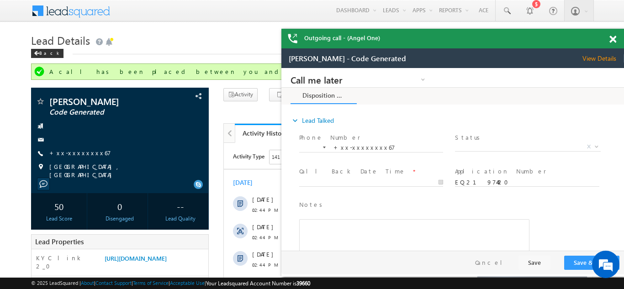
click at [612, 41] on span at bounding box center [613, 40] width 7 height 8
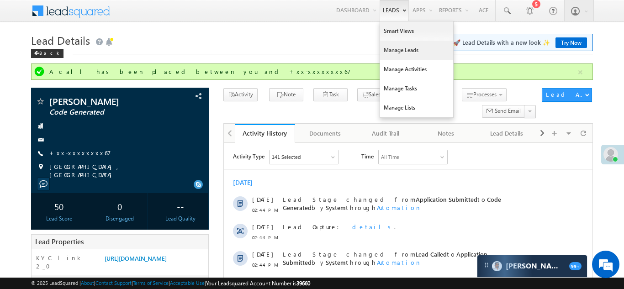
click at [396, 52] on link "Manage Leads" at bounding box center [416, 50] width 73 height 19
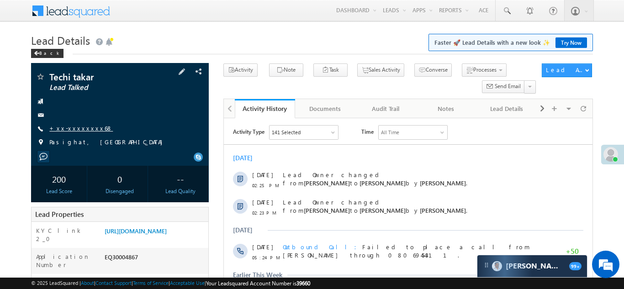
click at [75, 127] on link "+xx-xxxxxxxx68" at bounding box center [81, 128] width 64 height 8
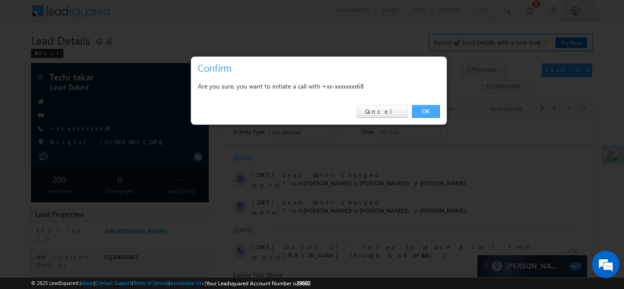
click at [425, 110] on link "OK" at bounding box center [426, 111] width 28 height 13
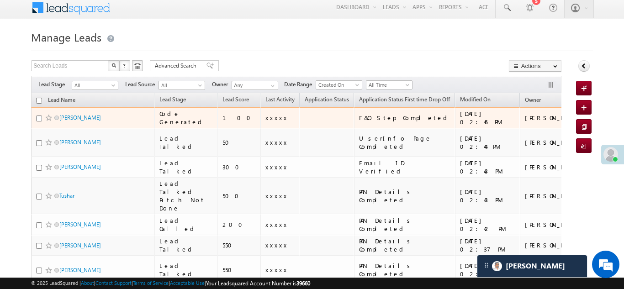
scroll to position [9, 0]
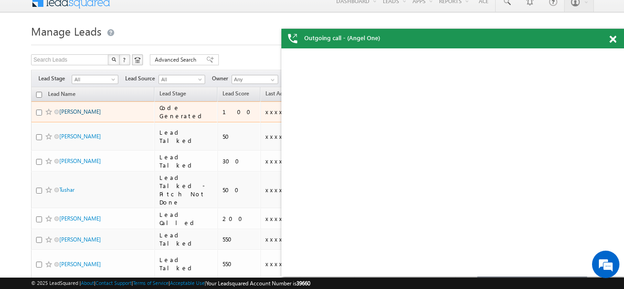
click at [72, 112] on link "Raju Kumar" at bounding box center [80, 111] width 42 height 7
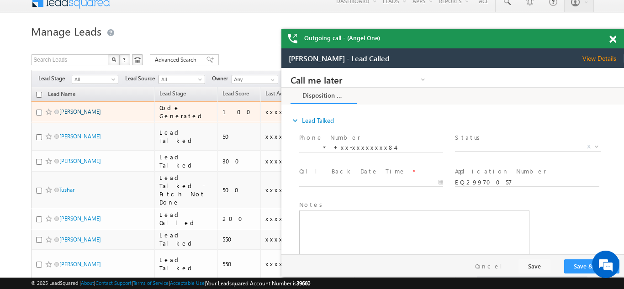
scroll to position [0, 0]
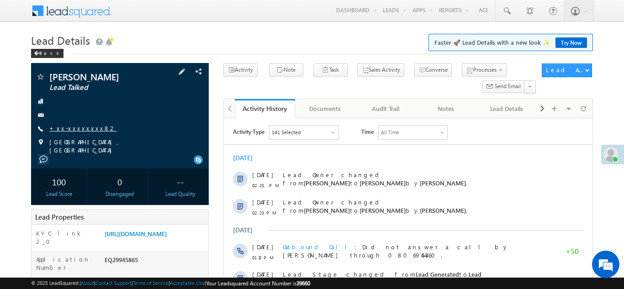
click at [76, 126] on link "+xx-xxxxxxxx82" at bounding box center [82, 128] width 67 height 8
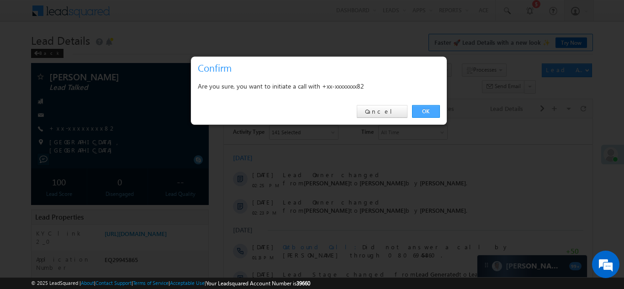
click at [427, 111] on link "OK" at bounding box center [426, 111] width 28 height 13
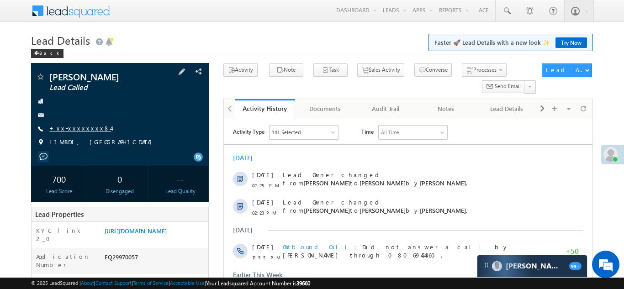
click at [72, 129] on link "+xx-xxxxxxxx84" at bounding box center [80, 128] width 62 height 8
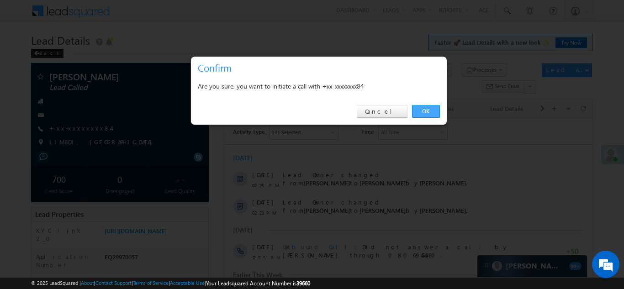
click at [423, 110] on link "OK" at bounding box center [426, 111] width 28 height 13
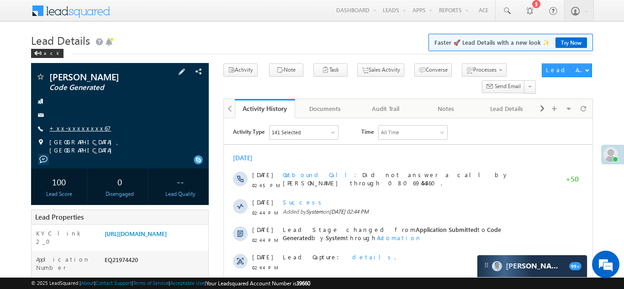
click at [71, 127] on link "+xx-xxxxxxxx67" at bounding box center [80, 128] width 62 height 8
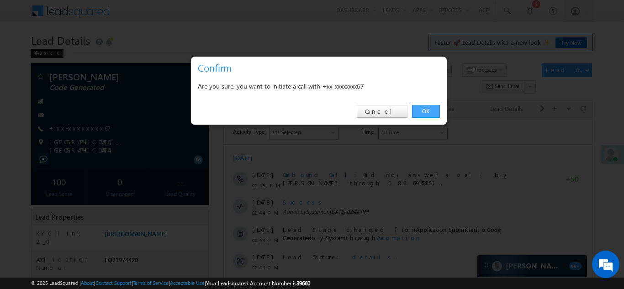
click at [423, 112] on link "OK" at bounding box center [426, 111] width 28 height 13
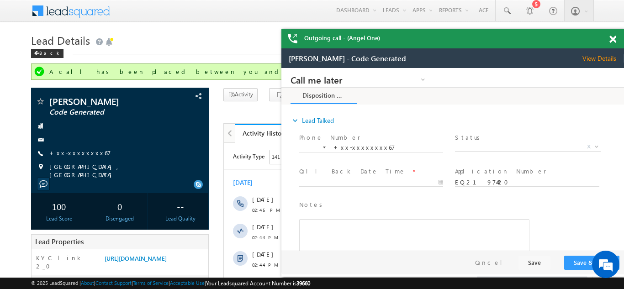
click at [612, 39] on span at bounding box center [613, 40] width 7 height 8
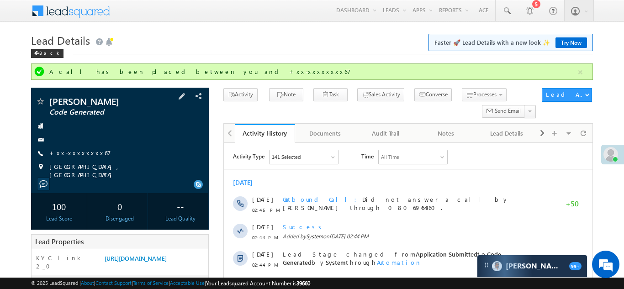
click at [78, 157] on span "+xx-xxxxxxxx67" at bounding box center [80, 153] width 62 height 9
click at [83, 152] on link "+xx-xxxxxxxx67" at bounding box center [80, 153] width 62 height 8
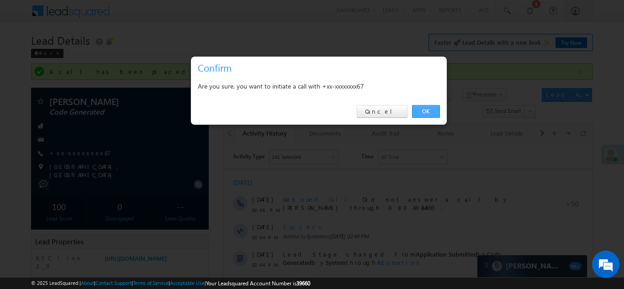
click at [424, 110] on link "OK" at bounding box center [426, 111] width 28 height 13
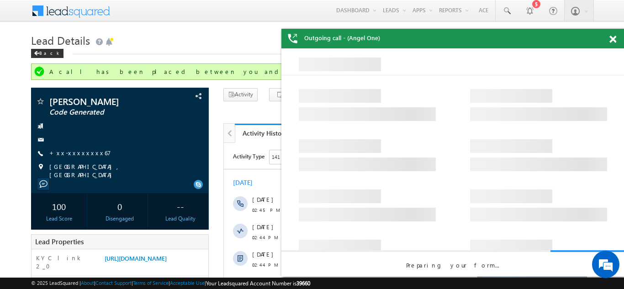
click at [612, 39] on span at bounding box center [613, 40] width 7 height 8
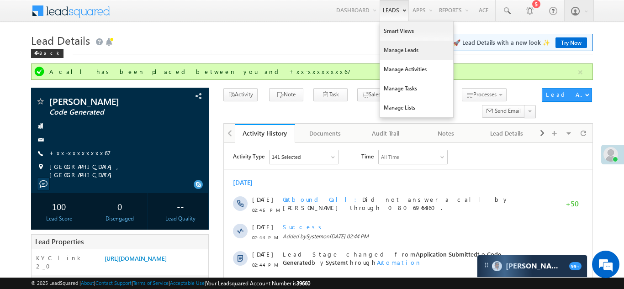
click at [393, 46] on link "Manage Leads" at bounding box center [416, 50] width 73 height 19
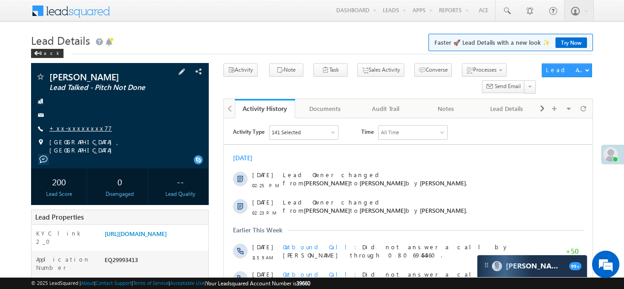
click at [66, 128] on link "+xx-xxxxxxxx77" at bounding box center [80, 128] width 63 height 8
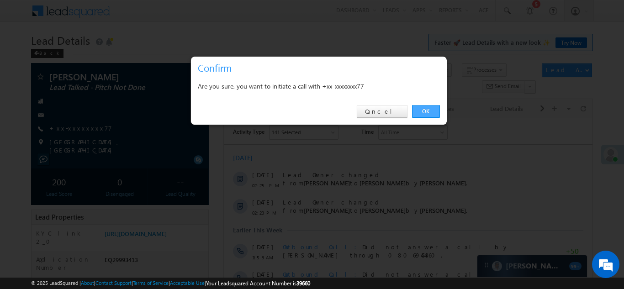
click at [426, 108] on link "OK" at bounding box center [426, 111] width 28 height 13
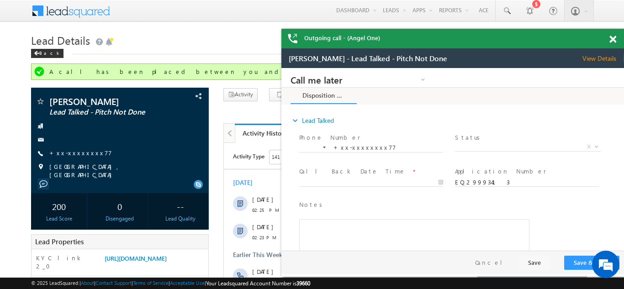
click at [612, 38] on span at bounding box center [613, 40] width 7 height 8
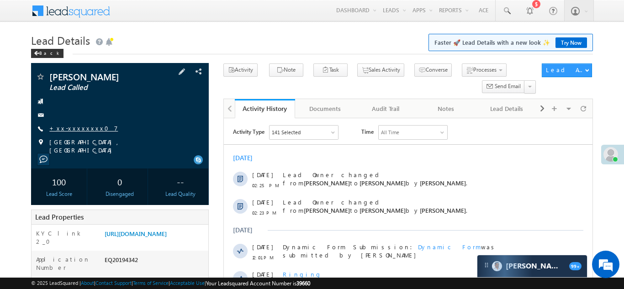
click at [70, 128] on link "+xx-xxxxxxxx07" at bounding box center [83, 128] width 69 height 8
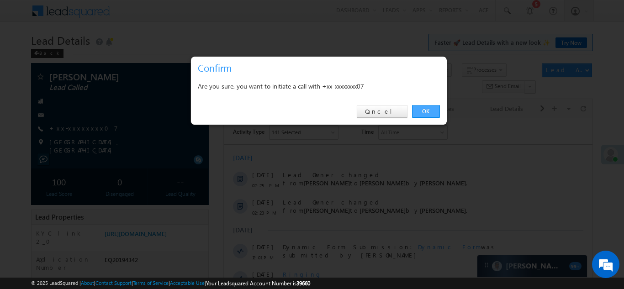
click at [424, 111] on link "OK" at bounding box center [426, 111] width 28 height 13
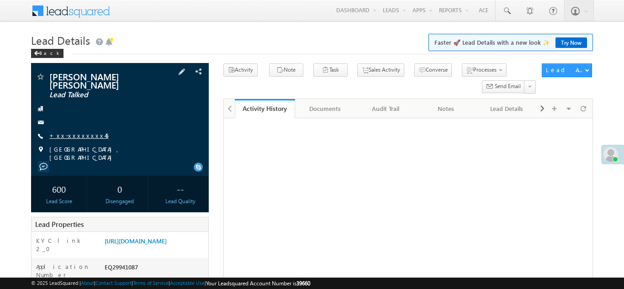
click at [75, 132] on link "+xx-xxxxxxxx45" at bounding box center [78, 136] width 59 height 8
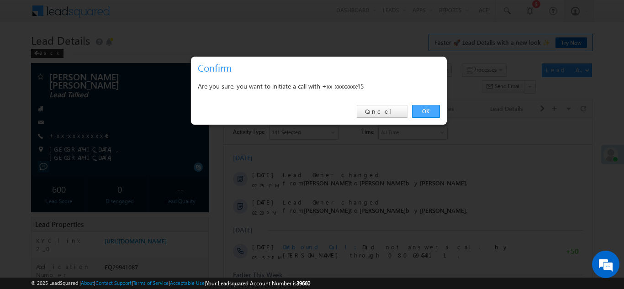
click at [426, 112] on link "OK" at bounding box center [426, 111] width 28 height 13
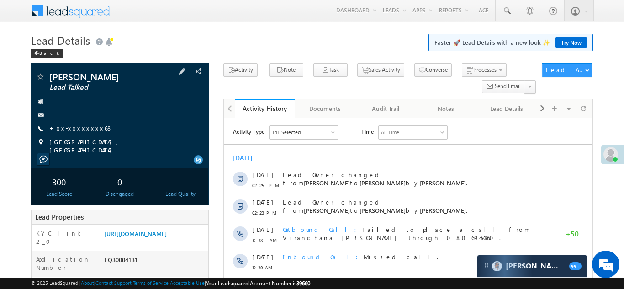
click at [69, 129] on link "+xx-xxxxxxxx68" at bounding box center [81, 128] width 64 height 8
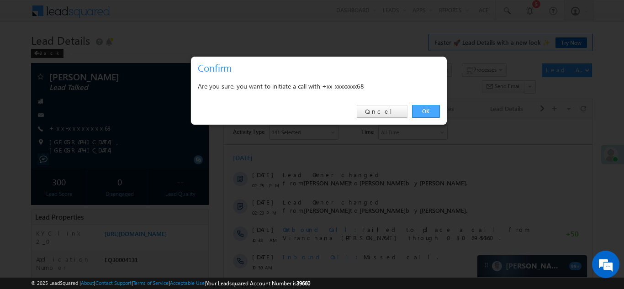
click at [424, 109] on link "OK" at bounding box center [426, 111] width 28 height 13
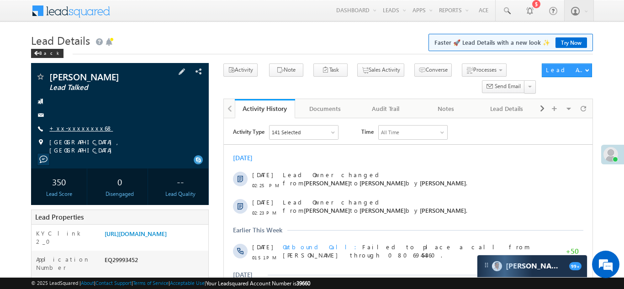
click at [76, 128] on link "+xx-xxxxxxxx68" at bounding box center [81, 128] width 64 height 8
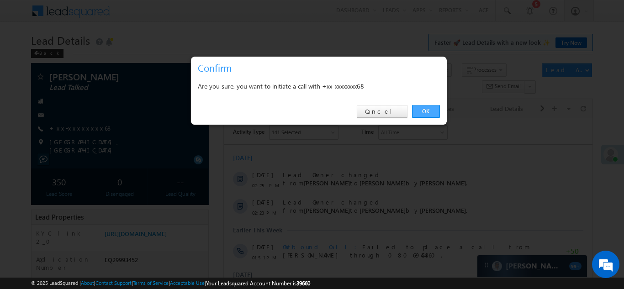
click at [421, 109] on link "OK" at bounding box center [426, 111] width 28 height 13
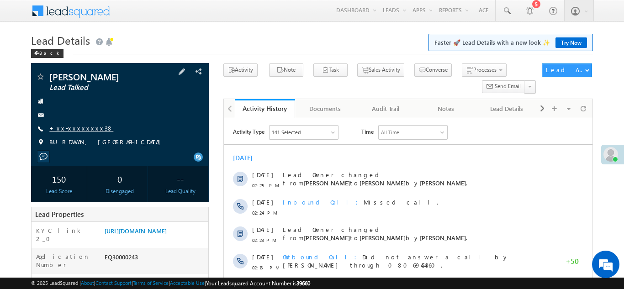
click at [69, 130] on link "+xx-xxxxxxxx38" at bounding box center [81, 128] width 64 height 8
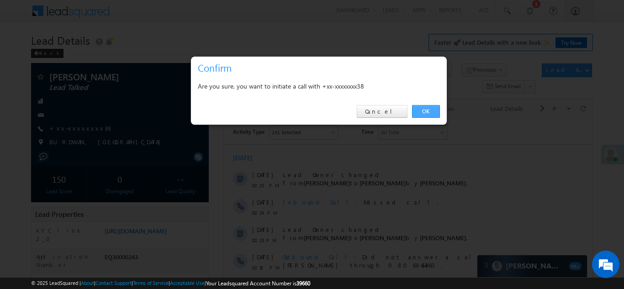
click at [426, 111] on link "OK" at bounding box center [426, 111] width 28 height 13
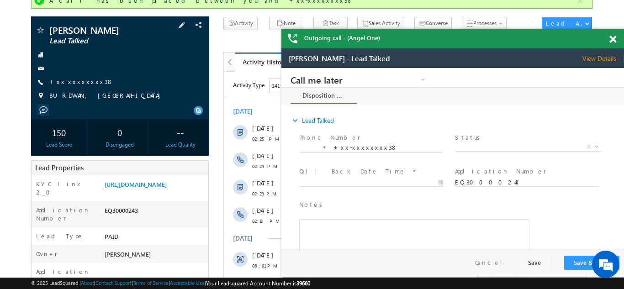
scroll to position [109, 0]
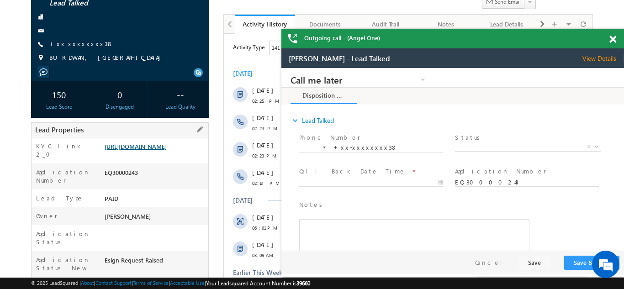
click at [156, 150] on link "https://angelbroking1-pk3em7sa.customui-test.leadsquared.com?leadId=9561cece-dc…" at bounding box center [136, 147] width 62 height 8
click at [613, 38] on span at bounding box center [613, 40] width 7 height 8
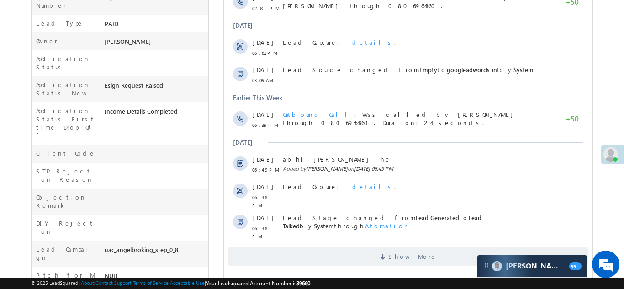
scroll to position [289, 0]
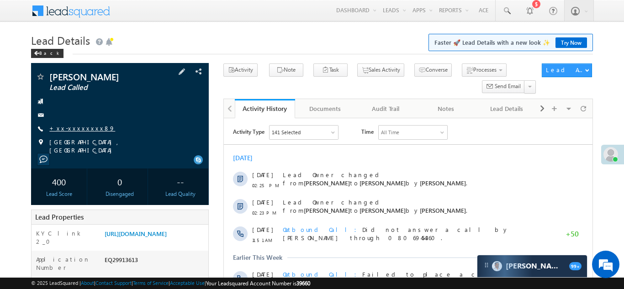
click at [80, 128] on link "+xx-xxxxxxxx89" at bounding box center [82, 128] width 66 height 8
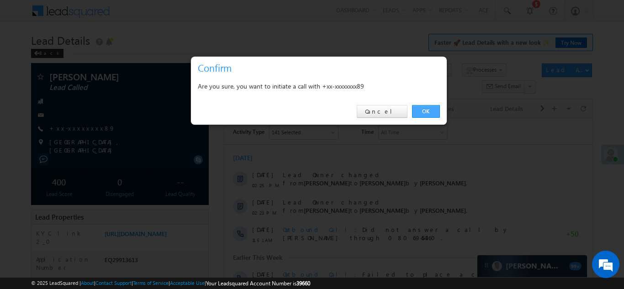
click at [424, 110] on link "OK" at bounding box center [426, 111] width 28 height 13
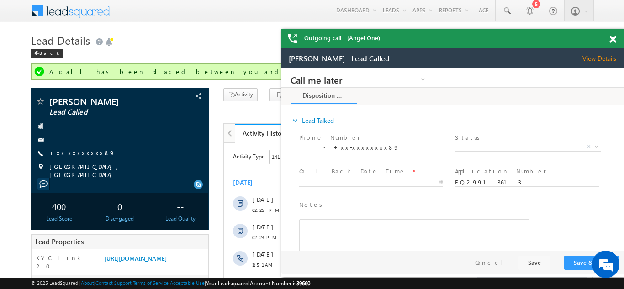
click at [613, 38] on span at bounding box center [613, 40] width 7 height 8
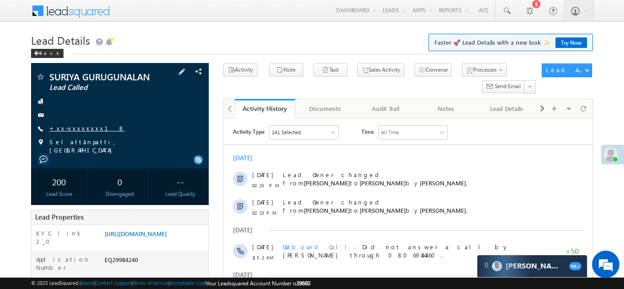
click at [65, 126] on link "+xx-xxxxxxxx18" at bounding box center [86, 128] width 75 height 8
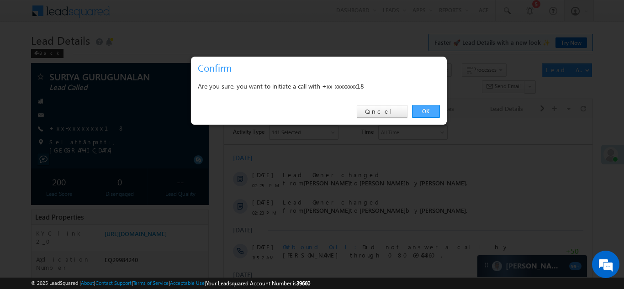
click at [422, 109] on link "OK" at bounding box center [426, 111] width 28 height 13
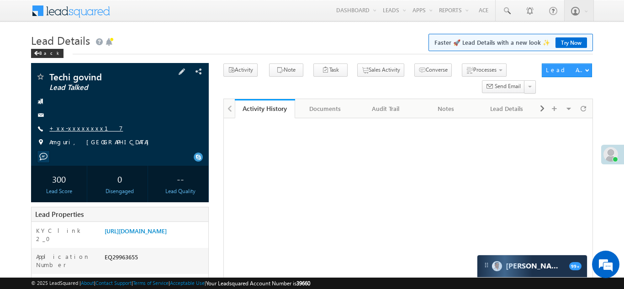
click at [71, 129] on link "+xx-xxxxxxxx17" at bounding box center [86, 128] width 74 height 8
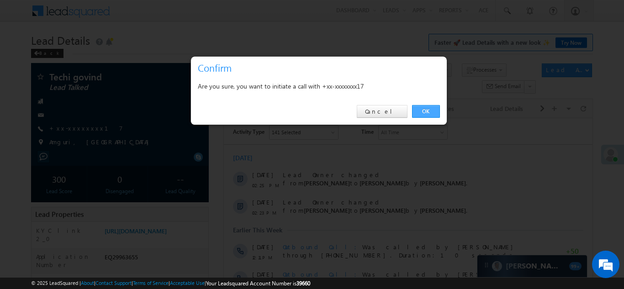
click at [427, 111] on link "OK" at bounding box center [426, 111] width 28 height 13
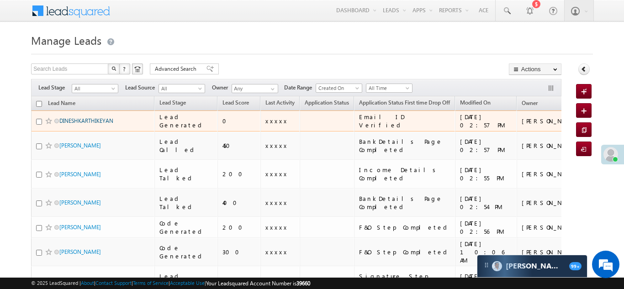
click at [81, 121] on link "DINESHKARTHIKEYAN" at bounding box center [86, 120] width 54 height 7
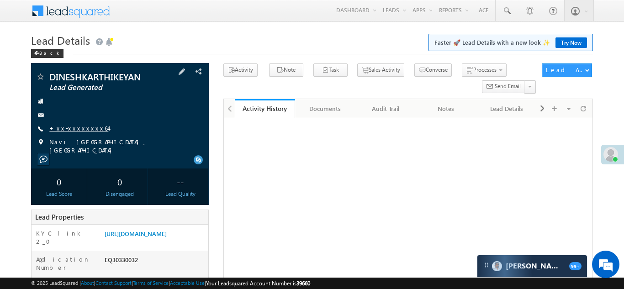
click at [72, 128] on link "+xx-xxxxxxxx64" at bounding box center [78, 128] width 59 height 8
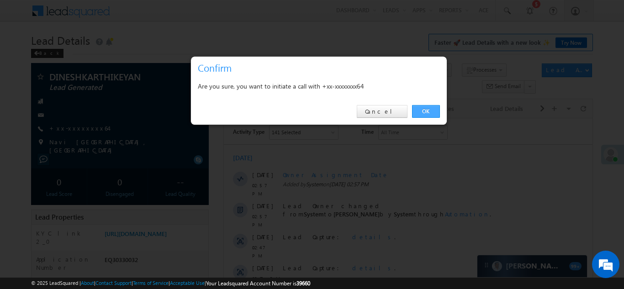
click at [426, 112] on link "OK" at bounding box center [426, 111] width 28 height 13
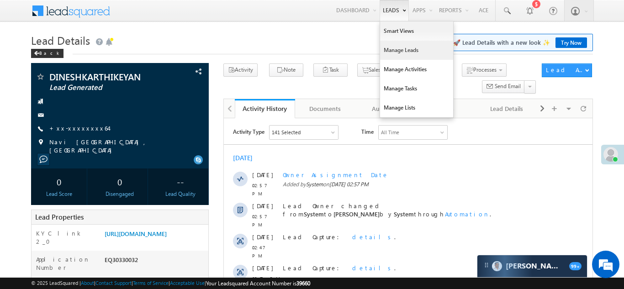
click at [393, 48] on link "Manage Leads" at bounding box center [416, 50] width 73 height 19
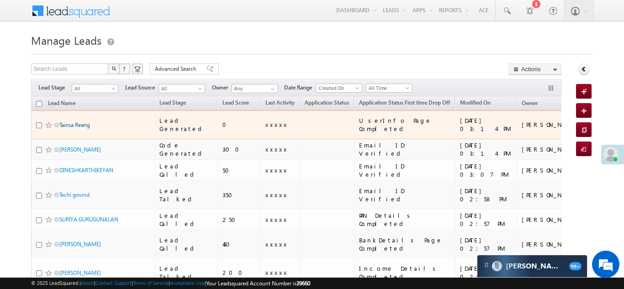
click at [65, 122] on link "Tainsa Reang" at bounding box center [74, 125] width 31 height 7
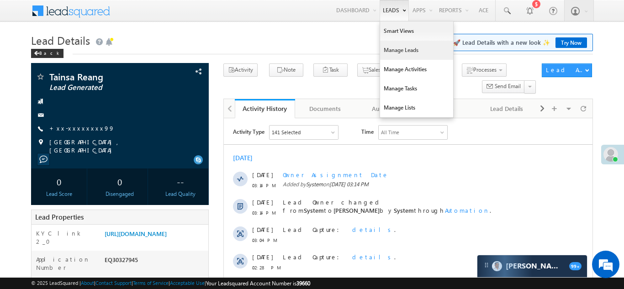
click at [390, 53] on link "Manage Leads" at bounding box center [416, 50] width 73 height 19
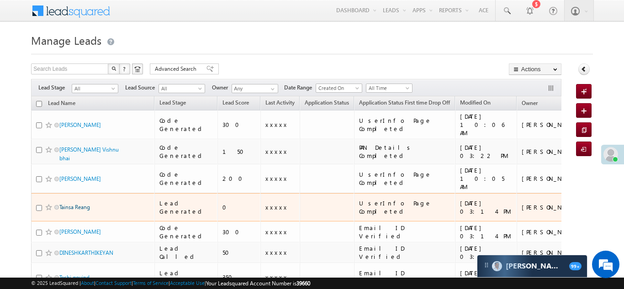
click at [68, 204] on link "Tainsa Reang" at bounding box center [74, 207] width 31 height 7
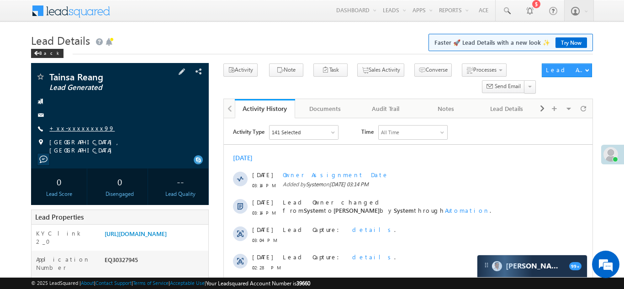
click at [76, 126] on link "+xx-xxxxxxxx99" at bounding box center [81, 128] width 65 height 8
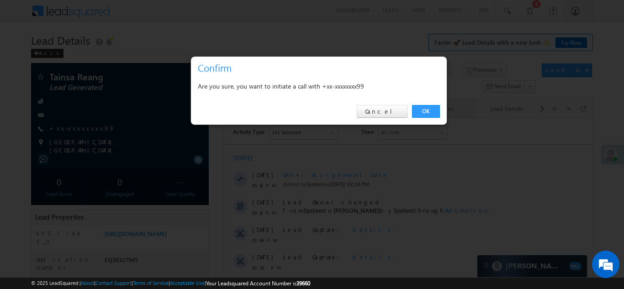
click at [424, 110] on link "OK" at bounding box center [426, 111] width 28 height 13
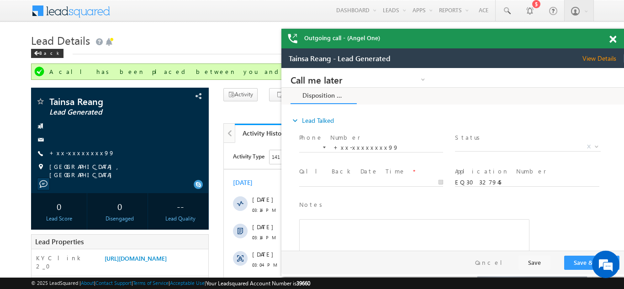
click at [612, 37] on span at bounding box center [613, 40] width 7 height 8
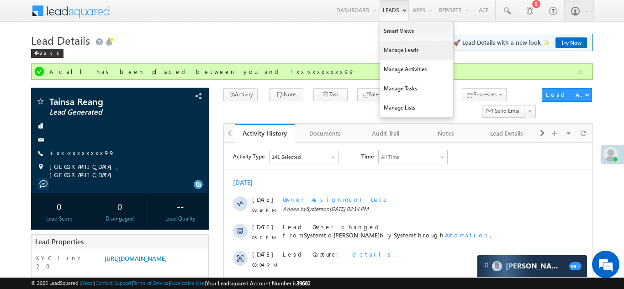
click at [401, 50] on link "Manage Leads" at bounding box center [416, 50] width 73 height 19
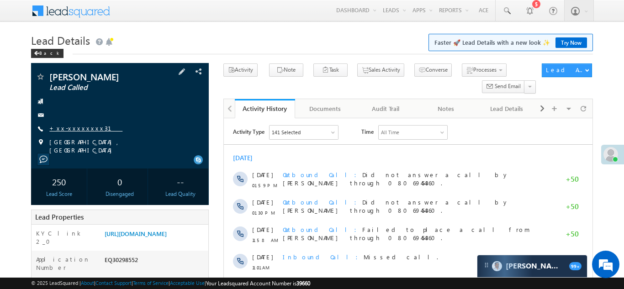
click at [68, 126] on link "+xx-xxxxxxxx31" at bounding box center [85, 128] width 73 height 8
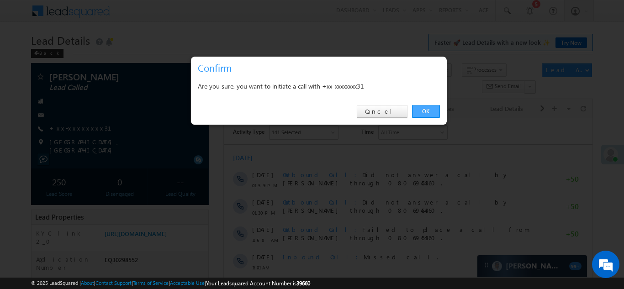
click at [426, 108] on link "OK" at bounding box center [426, 111] width 28 height 13
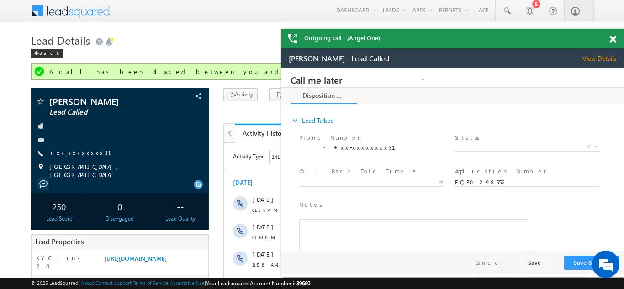
click at [612, 38] on span at bounding box center [613, 40] width 7 height 8
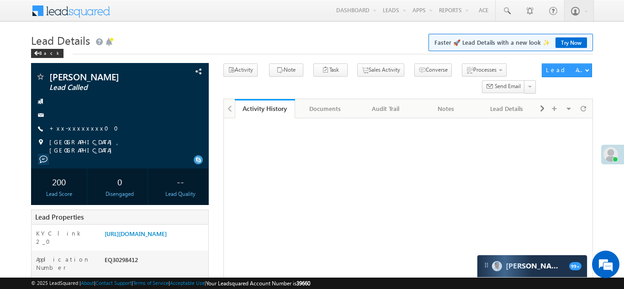
click at [76, 129] on link "+xx-xxxxxxxx00" at bounding box center [86, 128] width 75 height 8
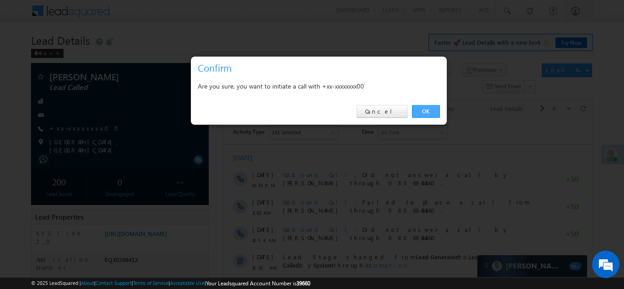
click at [424, 111] on link "OK" at bounding box center [426, 111] width 28 height 13
click at [429, 112] on link "OK" at bounding box center [426, 111] width 28 height 13
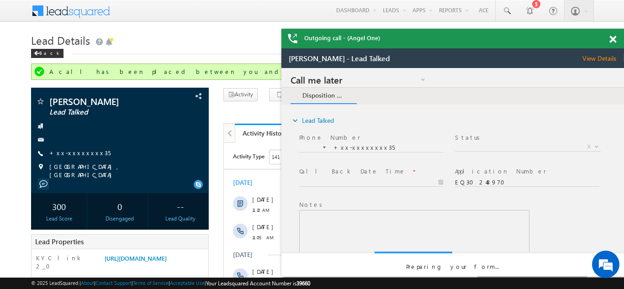
click at [613, 40] on span at bounding box center [613, 40] width 7 height 8
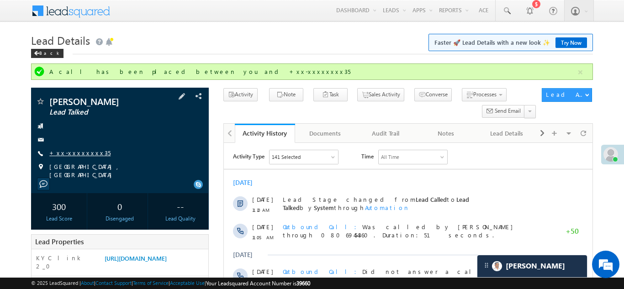
click at [71, 153] on link "+xx-xxxxxxxx35" at bounding box center [79, 153] width 61 height 8
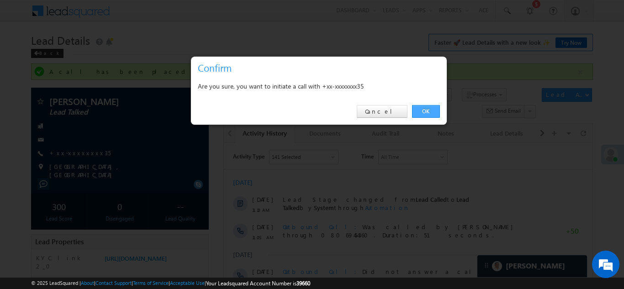
click at [422, 110] on link "OK" at bounding box center [426, 111] width 28 height 13
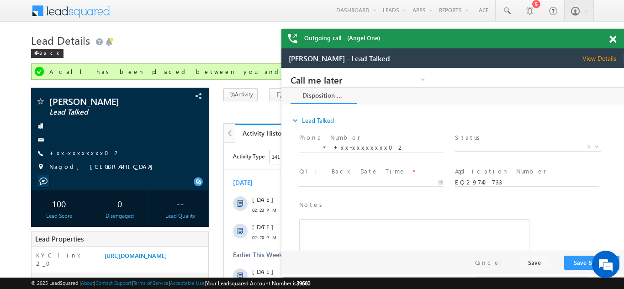
click at [615, 43] on span at bounding box center [613, 40] width 7 height 8
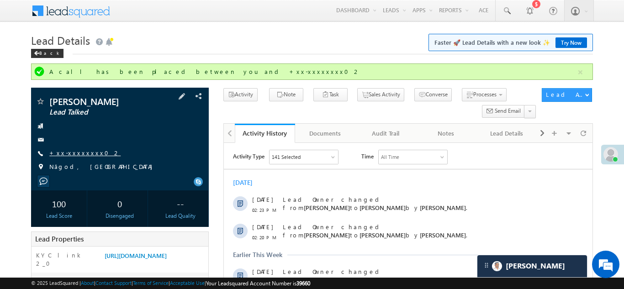
click at [68, 152] on link "+xx-xxxxxxxx02" at bounding box center [84, 153] width 71 height 8
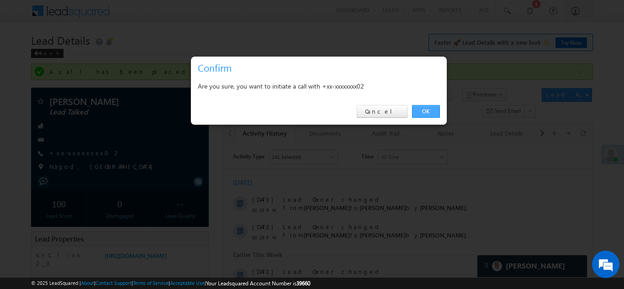
click at [420, 110] on link "OK" at bounding box center [426, 111] width 28 height 13
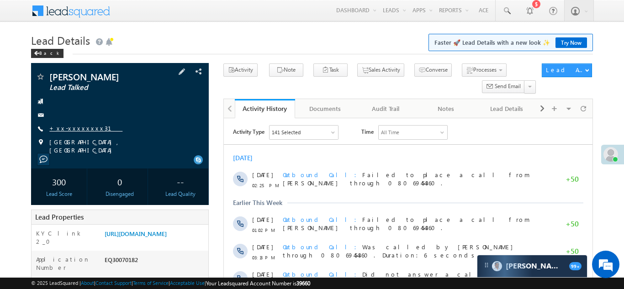
click at [71, 129] on link "+xx-xxxxxxxx31" at bounding box center [85, 128] width 73 height 8
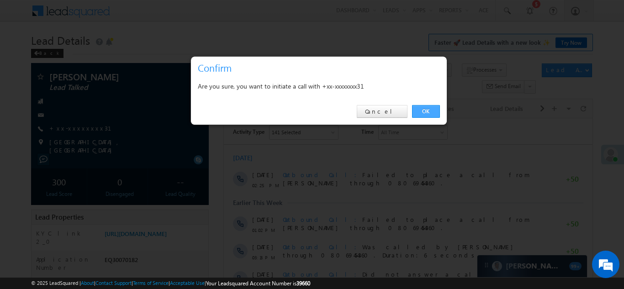
click at [421, 110] on link "OK" at bounding box center [426, 111] width 28 height 13
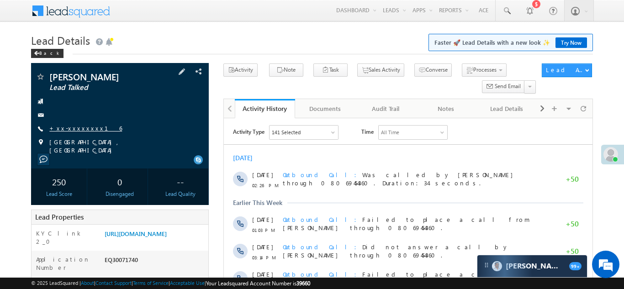
click at [67, 128] on link "+xx-xxxxxxxx16" at bounding box center [85, 128] width 73 height 8
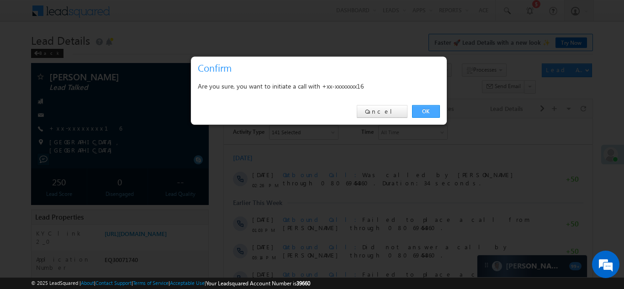
click at [422, 108] on link "OK" at bounding box center [426, 111] width 28 height 13
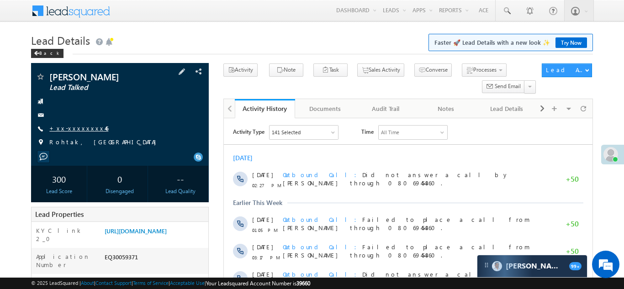
click at [73, 129] on link "+xx-xxxxxxxx46" at bounding box center [78, 128] width 59 height 8
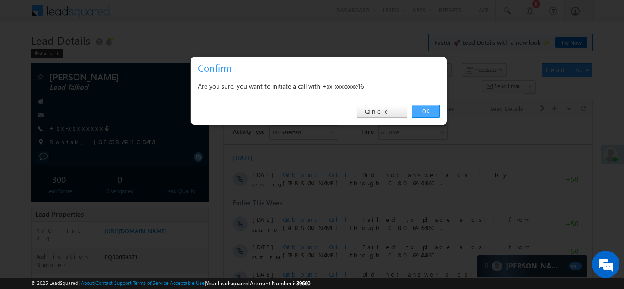
click at [426, 110] on link "OK" at bounding box center [426, 111] width 28 height 13
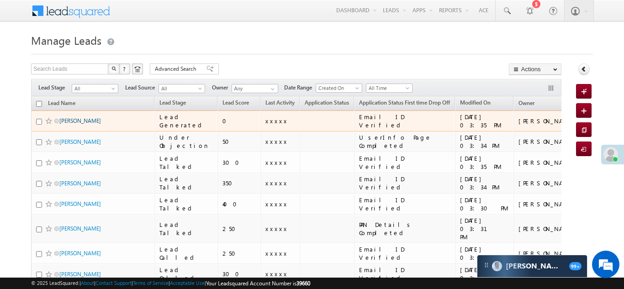
click at [84, 120] on link "[PERSON_NAME]" at bounding box center [80, 120] width 42 height 7
click at [84, 118] on link "[PERSON_NAME]" at bounding box center [80, 120] width 42 height 7
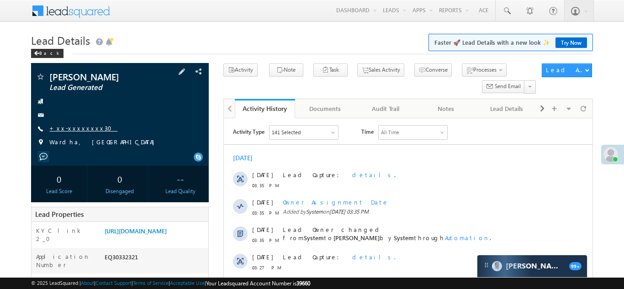
click at [67, 128] on link "+xx-xxxxxxxx30" at bounding box center [83, 128] width 68 height 8
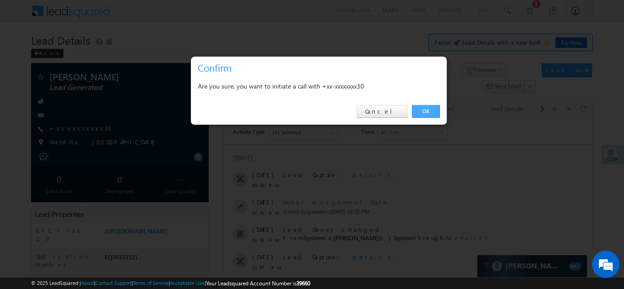
click at [424, 111] on link "OK" at bounding box center [426, 111] width 28 height 13
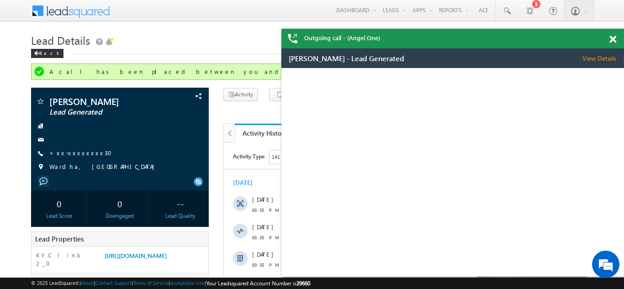
click at [613, 37] on span at bounding box center [613, 40] width 7 height 8
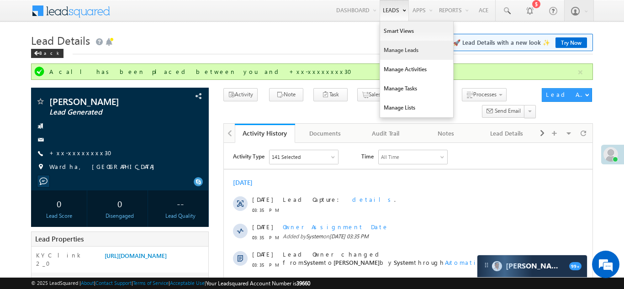
click at [389, 48] on link "Manage Leads" at bounding box center [416, 50] width 73 height 19
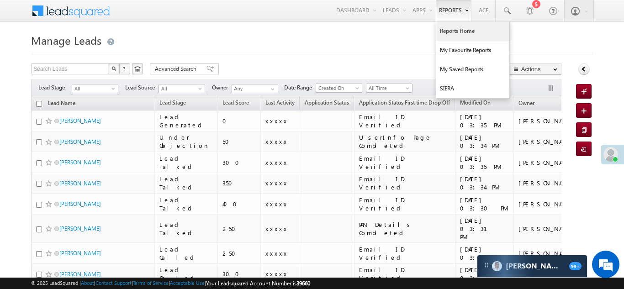
click at [452, 28] on link "Reports Home" at bounding box center [473, 30] width 73 height 19
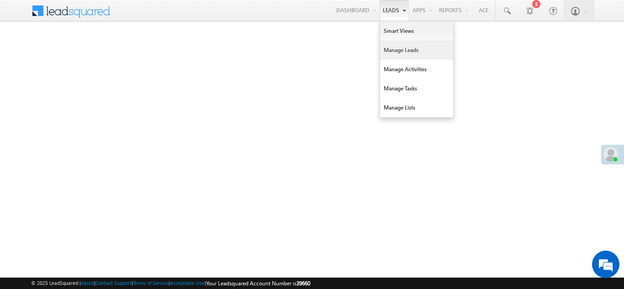
click at [393, 51] on link "Manage Leads" at bounding box center [416, 50] width 73 height 19
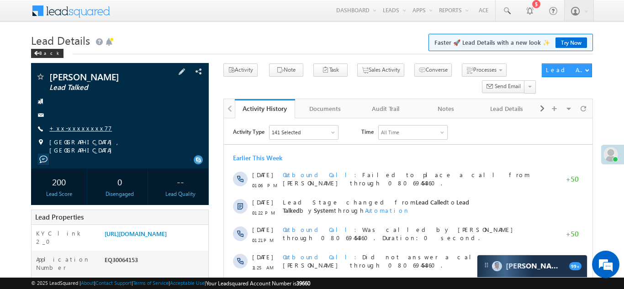
click at [69, 128] on link "+xx-xxxxxxxx77" at bounding box center [80, 128] width 63 height 8
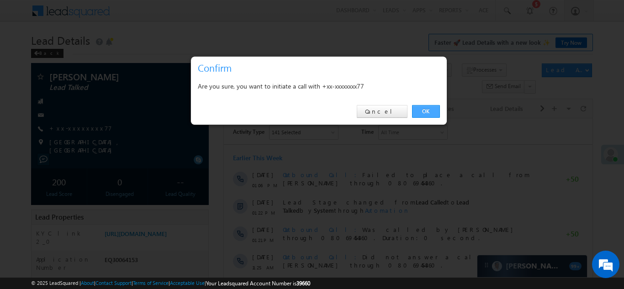
click at [423, 110] on link "OK" at bounding box center [426, 111] width 28 height 13
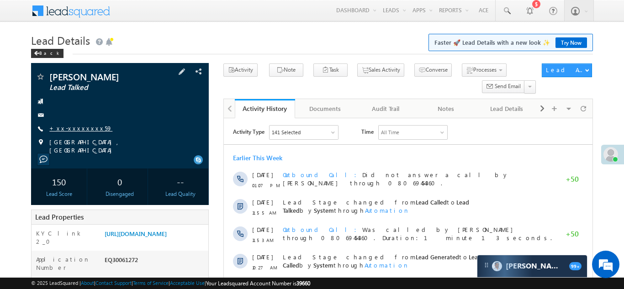
click at [73, 129] on link "+xx-xxxxxxxx59" at bounding box center [80, 128] width 63 height 8
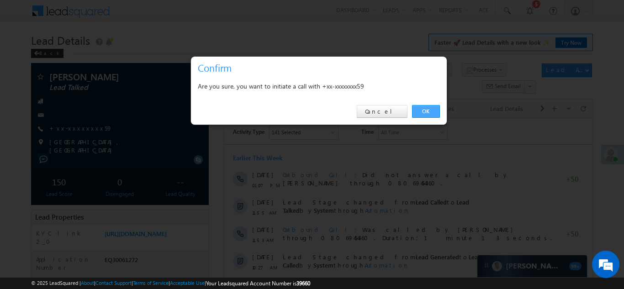
click at [428, 109] on link "OK" at bounding box center [426, 111] width 28 height 13
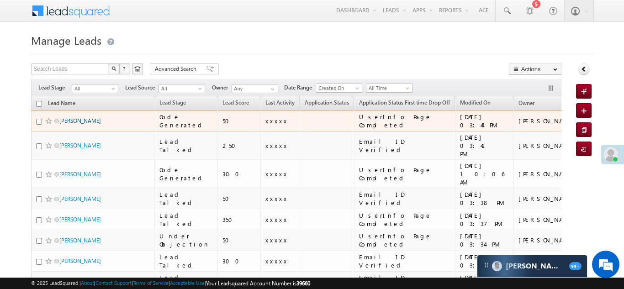
click at [70, 120] on link "[PERSON_NAME]" at bounding box center [80, 120] width 42 height 7
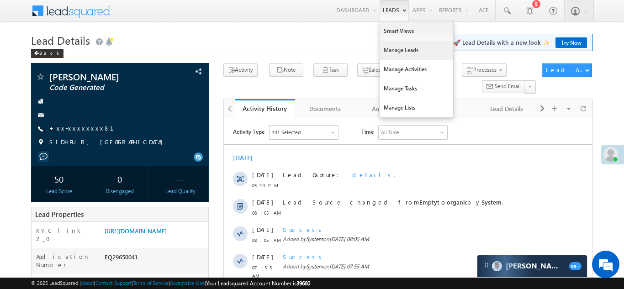
click at [392, 50] on link "Manage Leads" at bounding box center [416, 50] width 73 height 19
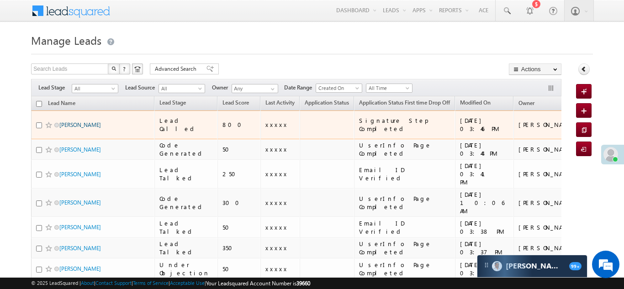
click at [72, 122] on link "[PERSON_NAME]" at bounding box center [80, 125] width 42 height 7
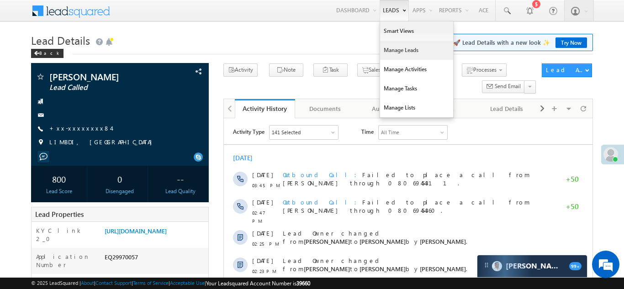
click at [389, 52] on link "Manage Leads" at bounding box center [416, 50] width 73 height 19
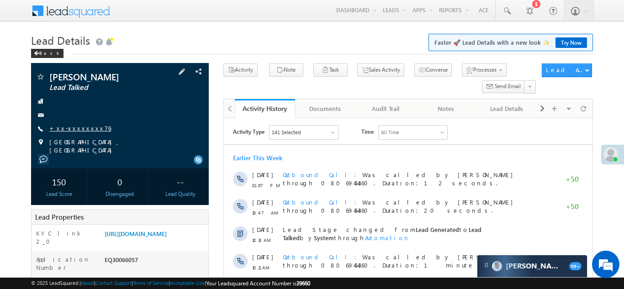
click at [71, 131] on link "+xx-xxxxxxxx76" at bounding box center [80, 128] width 62 height 8
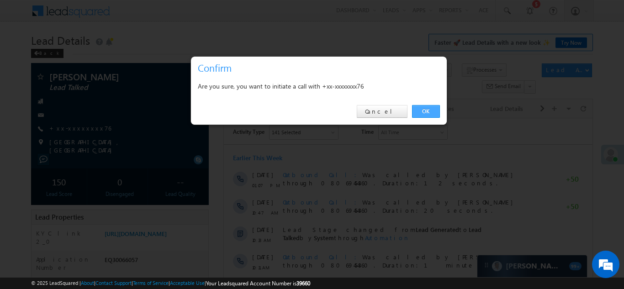
click at [420, 112] on link "OK" at bounding box center [426, 111] width 28 height 13
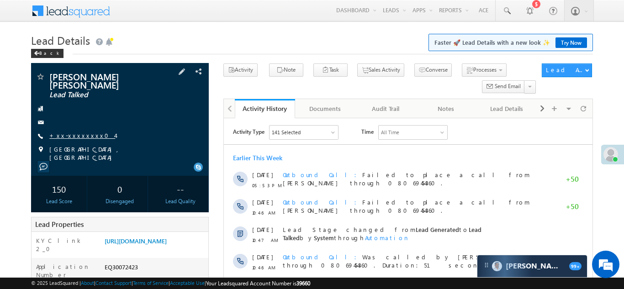
click at [77, 132] on link "+xx-xxxxxxxx04" at bounding box center [82, 136] width 66 height 8
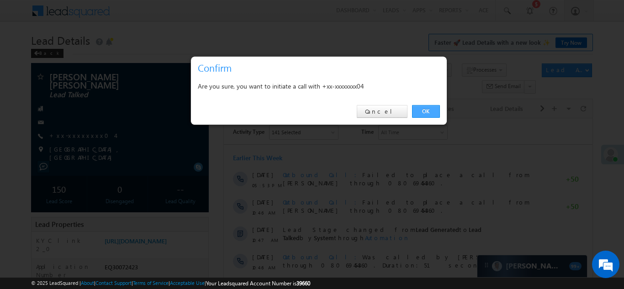
click at [424, 110] on link "OK" at bounding box center [426, 111] width 28 height 13
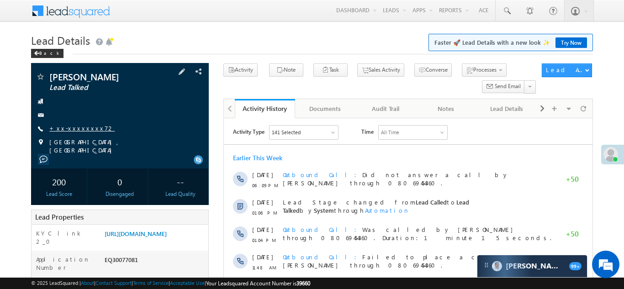
click at [77, 128] on link "+xx-xxxxxxxx72" at bounding box center [81, 128] width 65 height 8
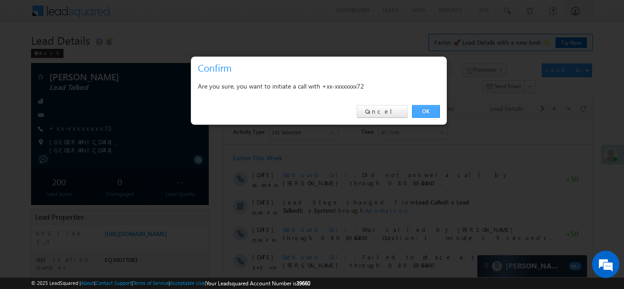
click at [429, 109] on link "OK" at bounding box center [426, 111] width 28 height 13
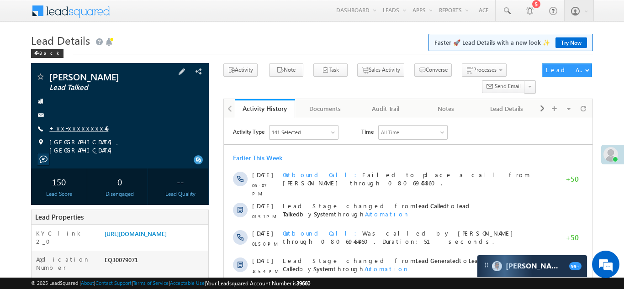
click at [73, 130] on link "+xx-xxxxxxxx46" at bounding box center [78, 128] width 59 height 8
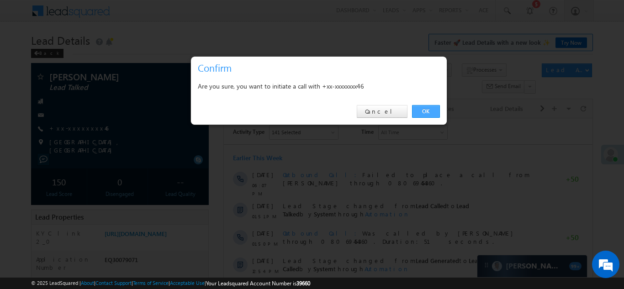
click at [422, 109] on link "OK" at bounding box center [426, 111] width 28 height 13
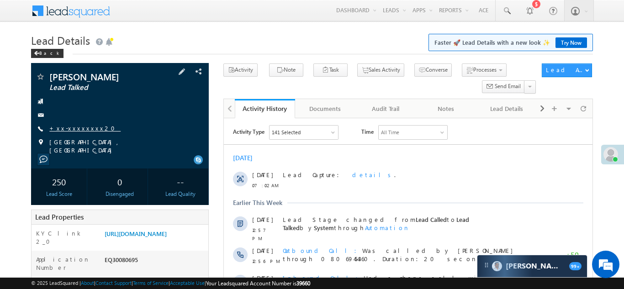
click at [79, 128] on link "+xx-xxxxxxxx20" at bounding box center [84, 128] width 71 height 8
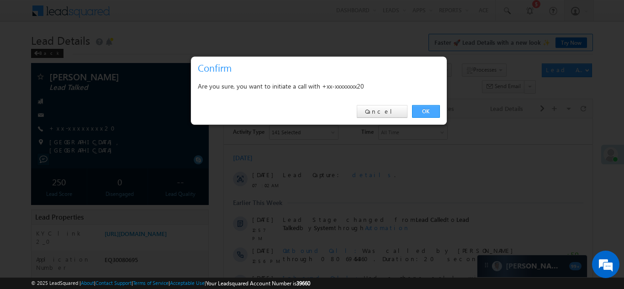
click at [422, 111] on link "OK" at bounding box center [426, 111] width 28 height 13
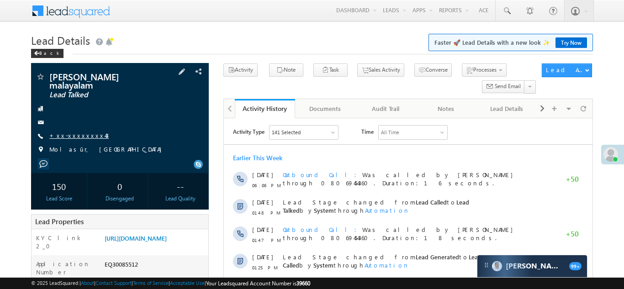
click at [74, 132] on link "+xx-xxxxxxxx43" at bounding box center [78, 136] width 59 height 8
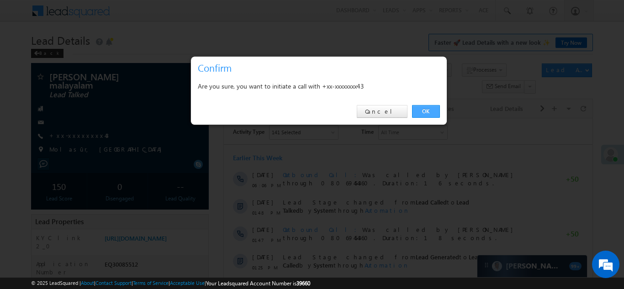
click at [426, 110] on link "OK" at bounding box center [426, 111] width 28 height 13
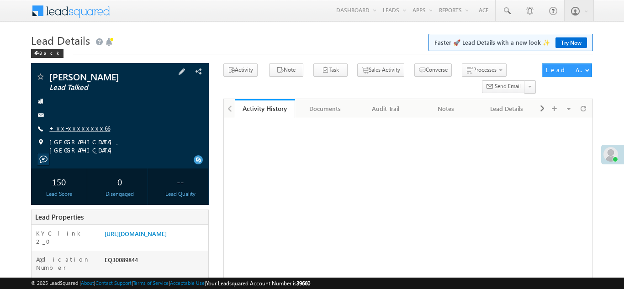
click at [67, 127] on link "+xx-xxxxxxxx66" at bounding box center [79, 128] width 61 height 8
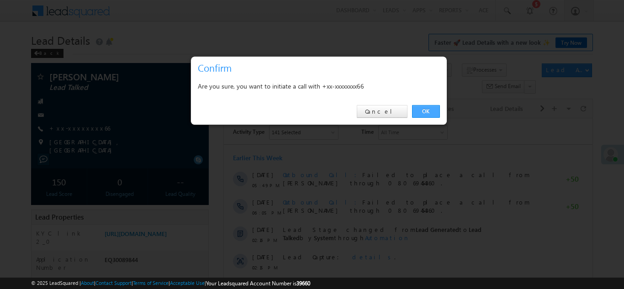
click at [424, 110] on link "OK" at bounding box center [426, 111] width 28 height 13
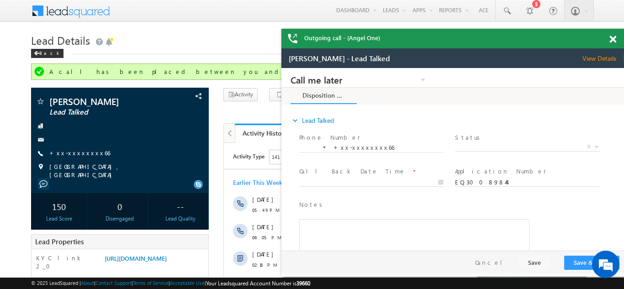
click at [613, 40] on span at bounding box center [613, 40] width 7 height 8
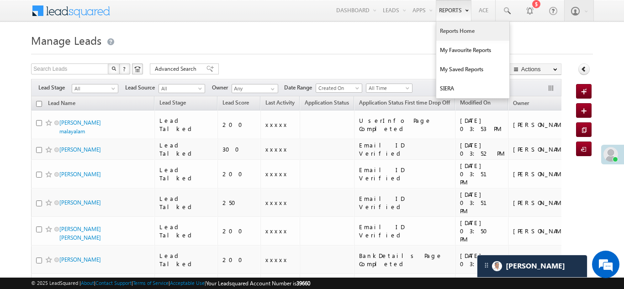
click at [451, 32] on link "Reports Home" at bounding box center [473, 30] width 73 height 19
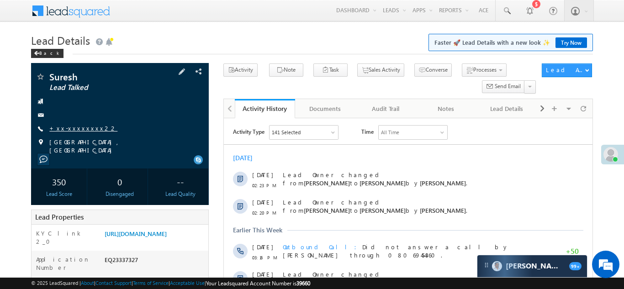
click at [75, 127] on link "+xx-xxxxxxxx22" at bounding box center [83, 128] width 68 height 8
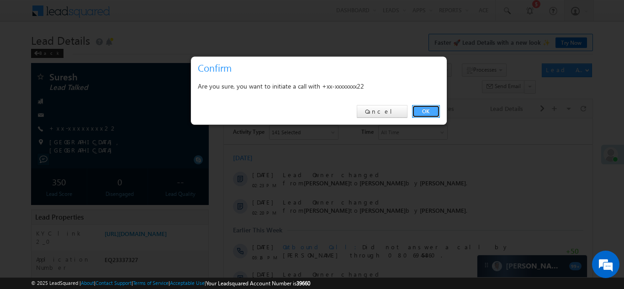
click at [420, 111] on link "OK" at bounding box center [426, 111] width 28 height 13
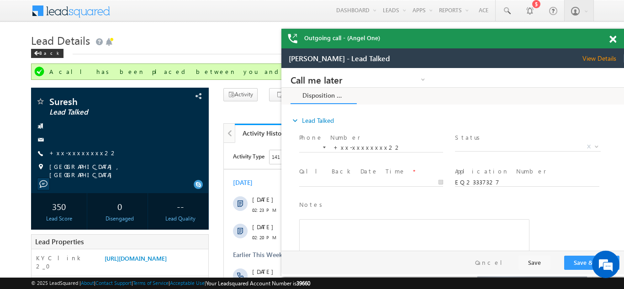
click at [614, 40] on span at bounding box center [613, 40] width 7 height 8
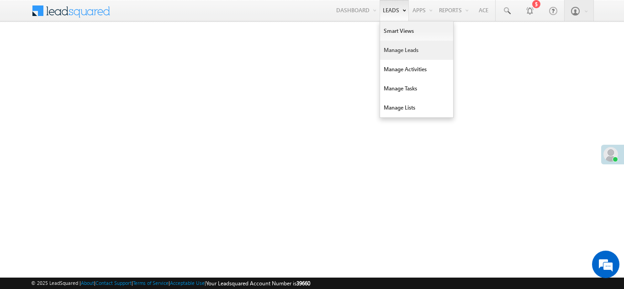
click at [389, 54] on link "Manage Leads" at bounding box center [416, 50] width 73 height 19
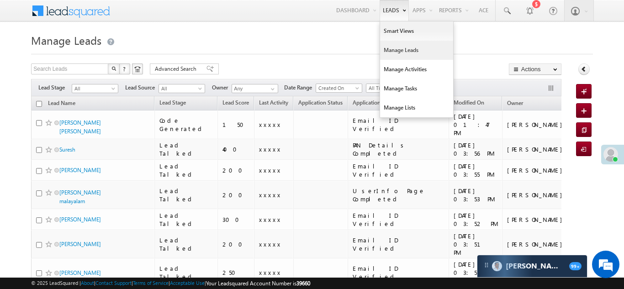
click at [391, 49] on link "Manage Leads" at bounding box center [416, 50] width 73 height 19
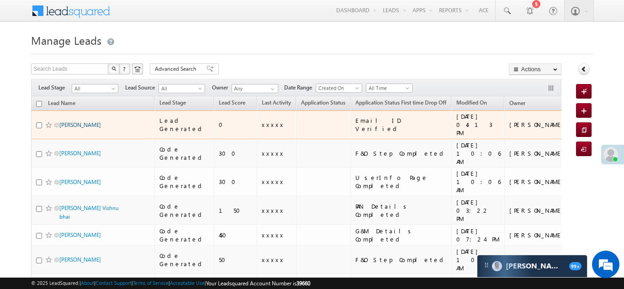
click at [67, 122] on link "[PERSON_NAME]" at bounding box center [80, 125] width 42 height 7
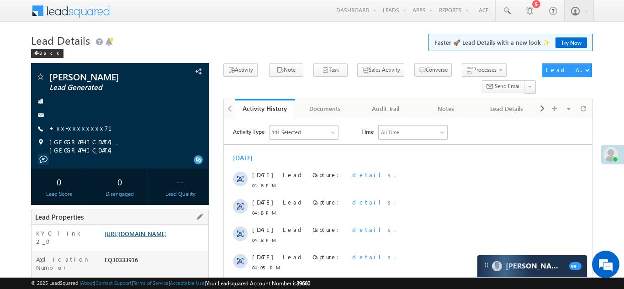
click at [156, 238] on link "[URL][DOMAIN_NAME]" at bounding box center [136, 234] width 62 height 8
click at [77, 130] on link "+xx-xxxxxxxx71" at bounding box center [86, 128] width 74 height 8
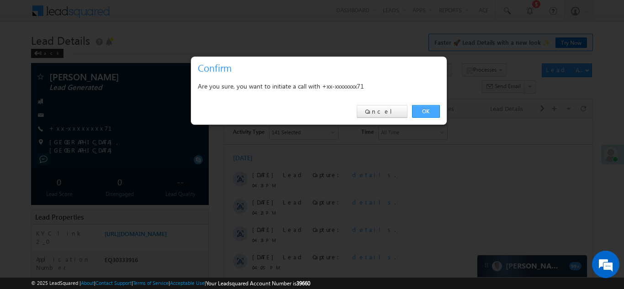
click at [427, 105] on link "OK" at bounding box center [426, 111] width 28 height 13
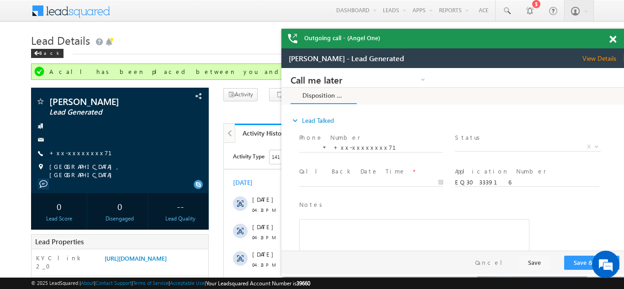
click at [615, 39] on span at bounding box center [613, 40] width 7 height 8
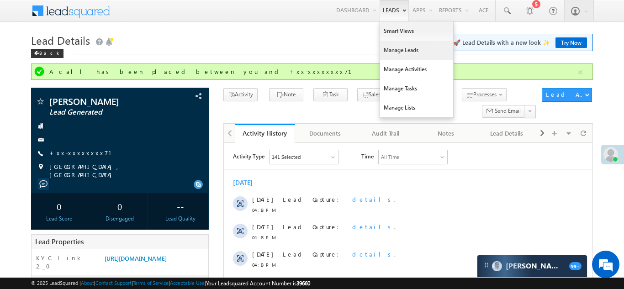
click at [392, 47] on link "Manage Leads" at bounding box center [416, 50] width 73 height 19
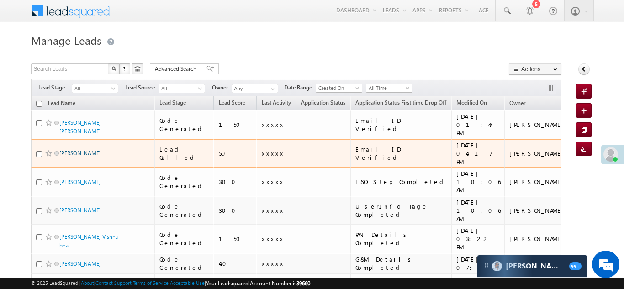
click at [68, 150] on link "[PERSON_NAME]" at bounding box center [80, 153] width 42 height 7
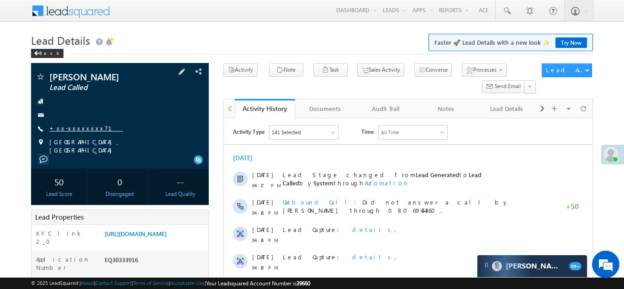
click at [75, 126] on link "+xx-xxxxxxxx71" at bounding box center [86, 128] width 74 height 8
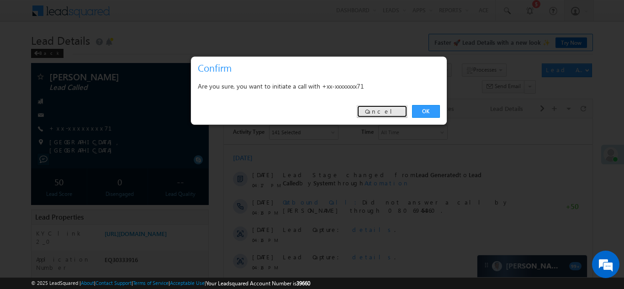
click at [384, 109] on link "Cancel" at bounding box center [382, 111] width 51 height 13
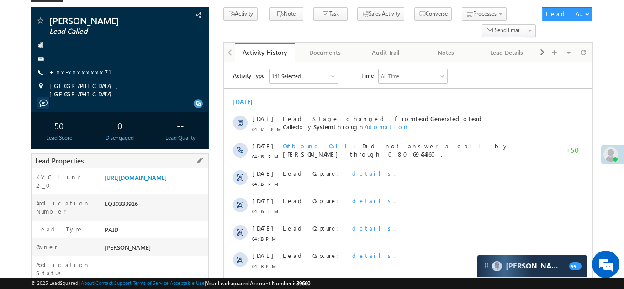
scroll to position [94, 0]
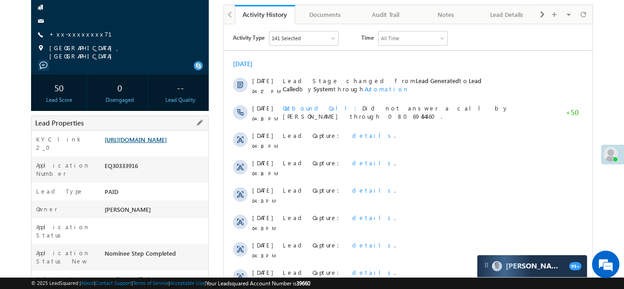
click at [154, 144] on link "https://angelbroking1-pk3em7sa.customui-test.leadsquared.com?leadId=ef663672-ee…" at bounding box center [136, 140] width 62 height 8
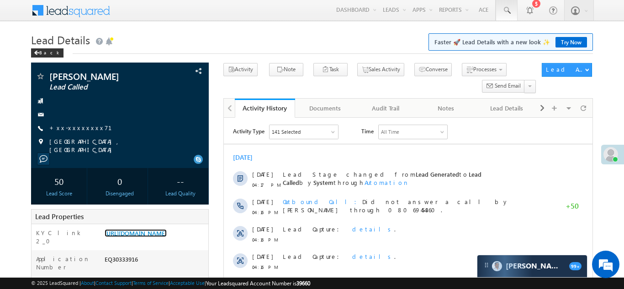
scroll to position [0, 0]
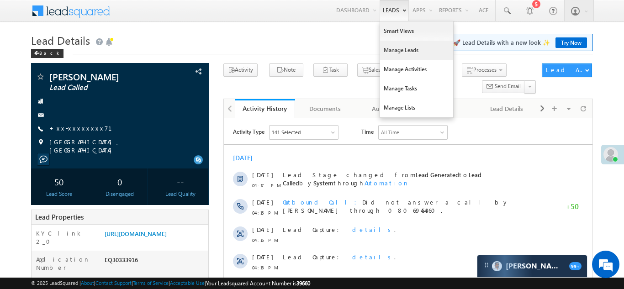
click at [394, 48] on link "Manage Leads" at bounding box center [416, 50] width 73 height 19
